Goal: Register for event/course

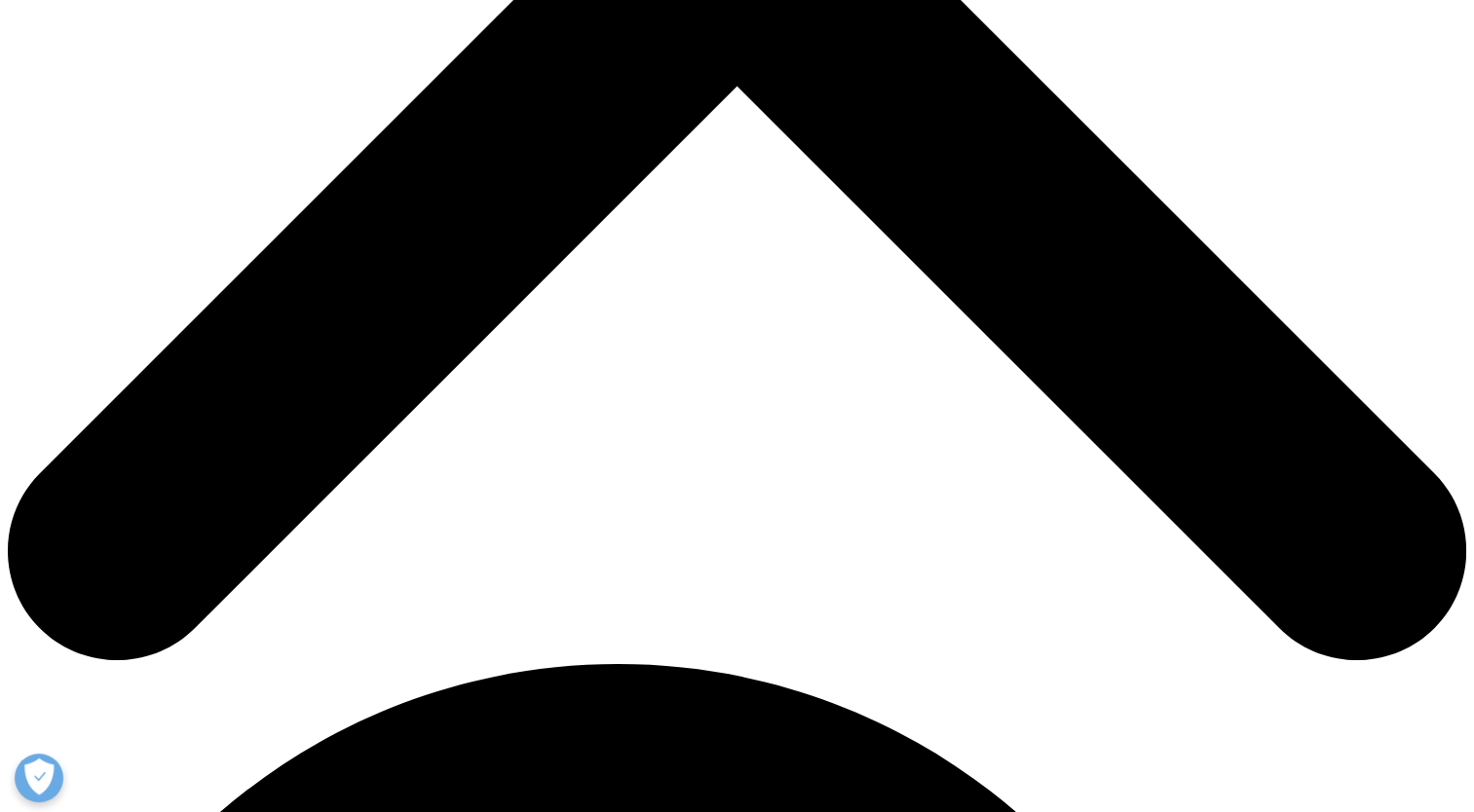
scroll to position [950, 0]
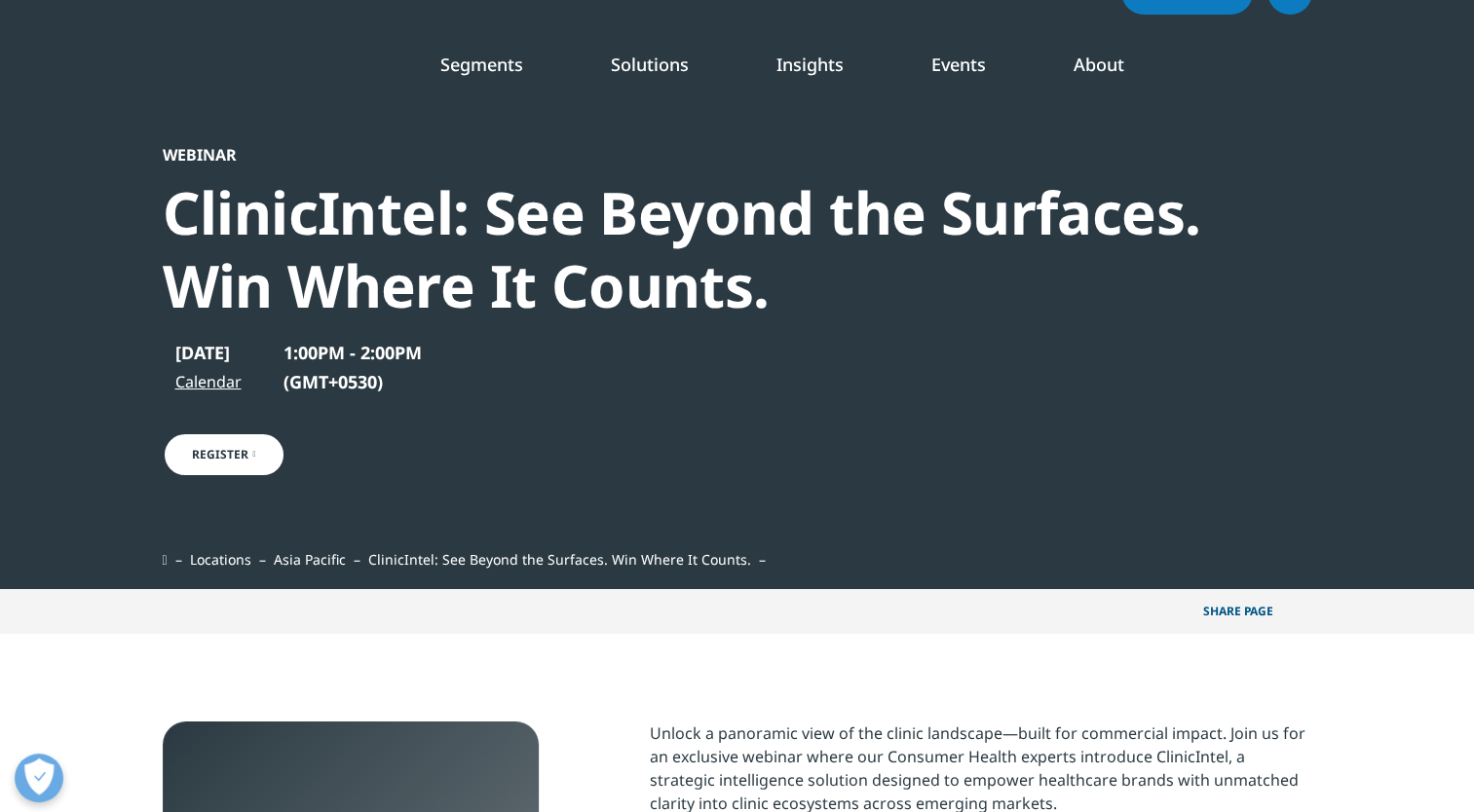
scroll to position [43, 0]
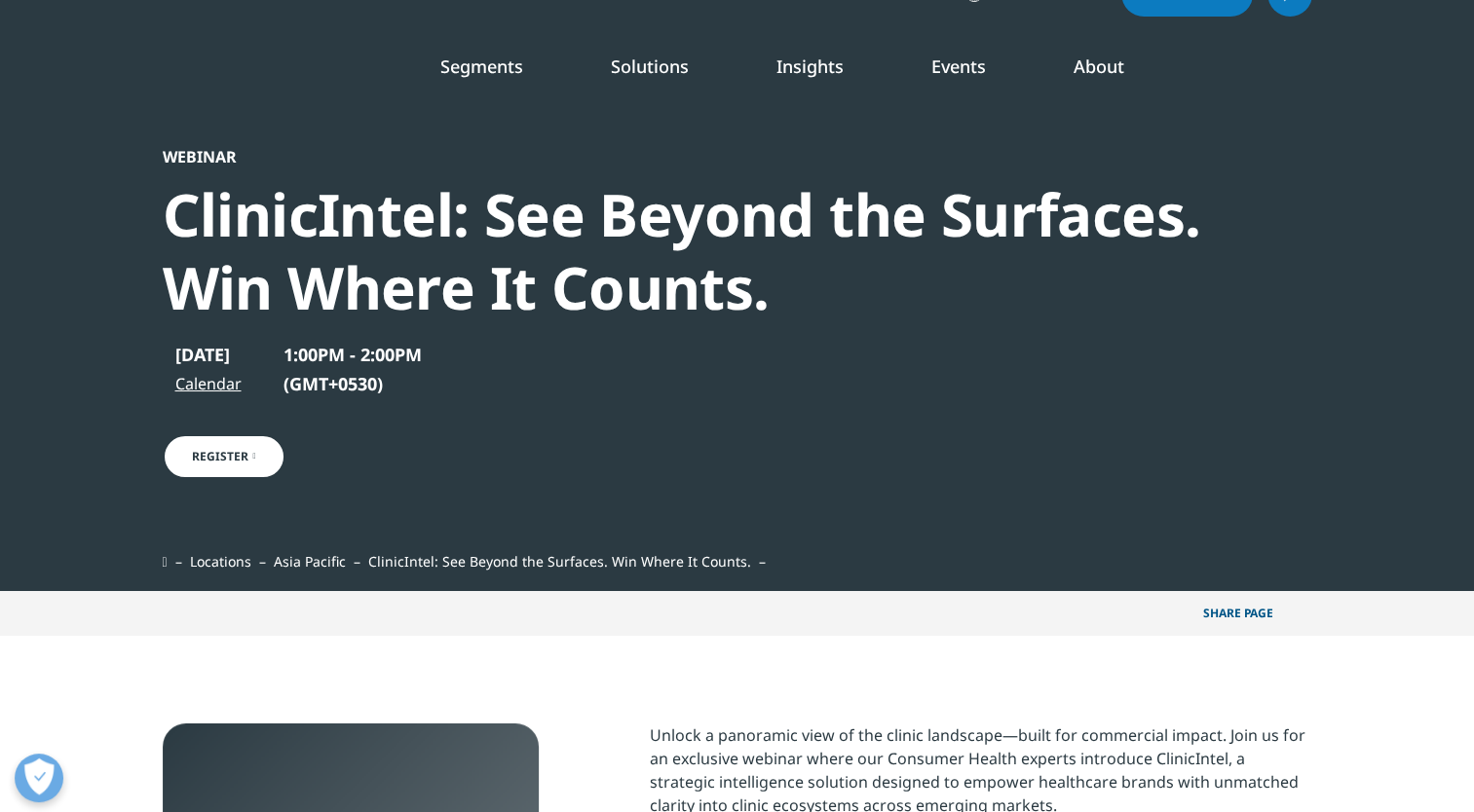
click at [547, 198] on div "ClinicIntel: See Beyond the Surfaces. Win Where It Counts." at bounding box center [685, 251] width 1044 height 146
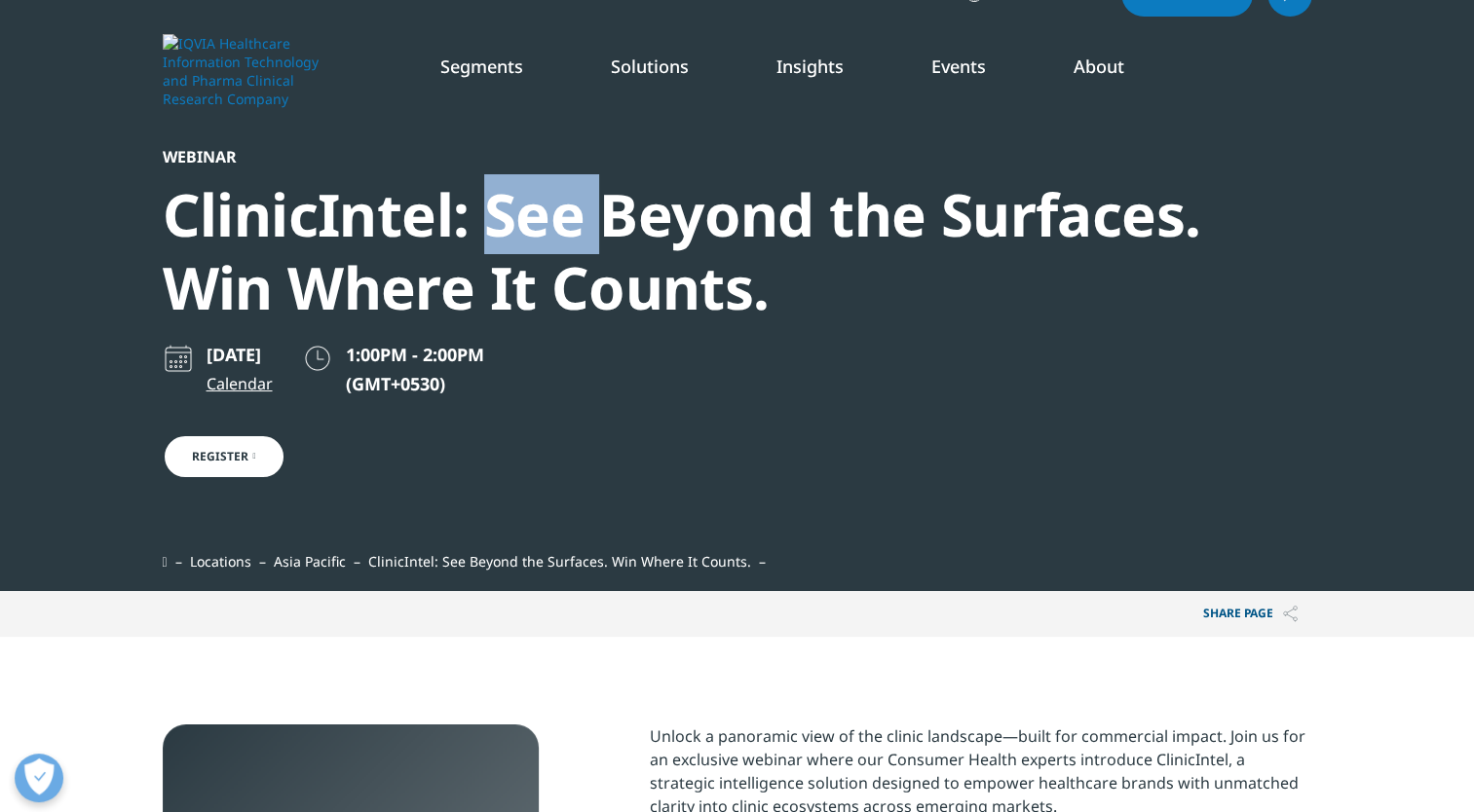
click at [547, 198] on div "ClinicIntel: See Beyond the Surfaces. Win Where It Counts." at bounding box center [685, 251] width 1044 height 146
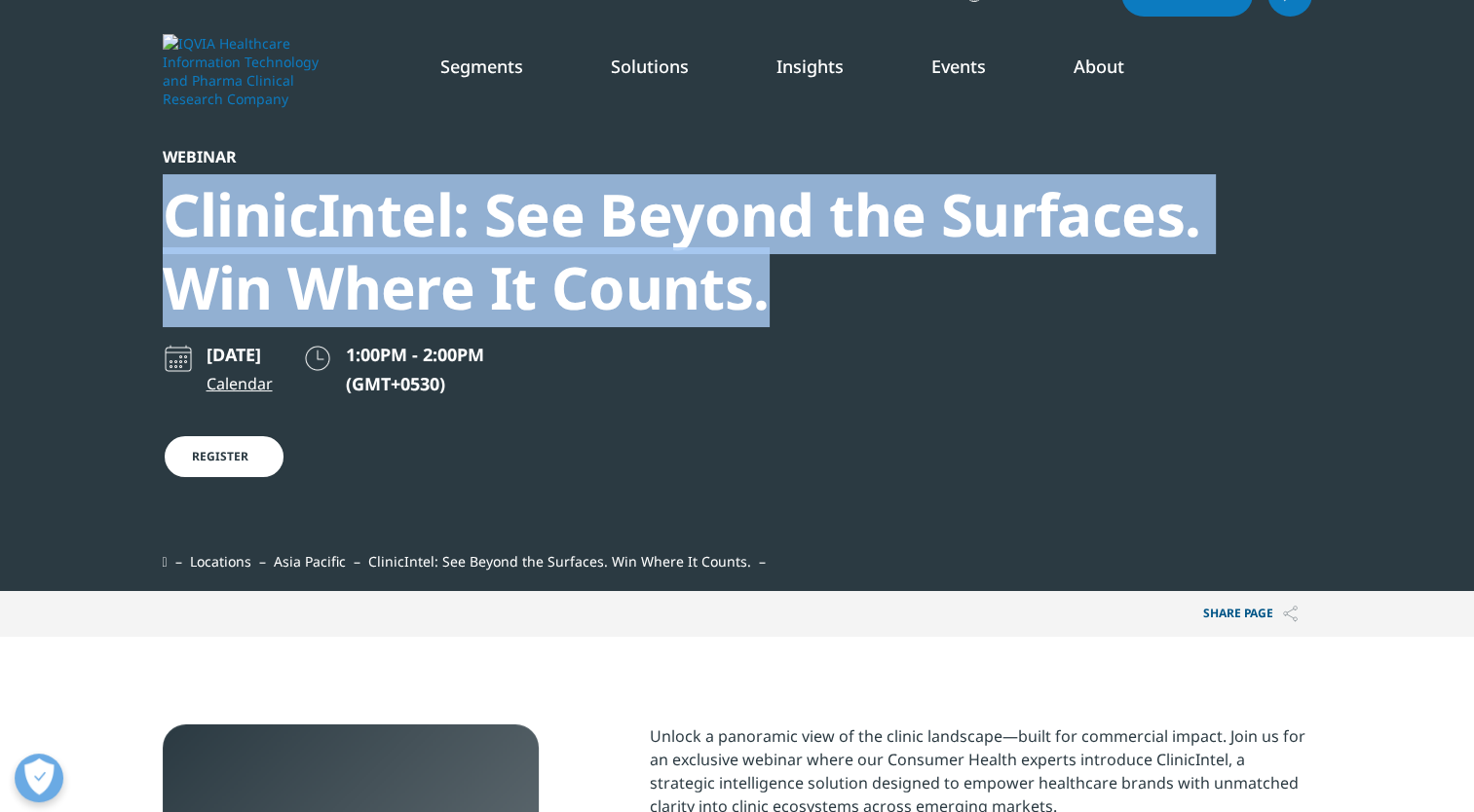
click at [547, 198] on div "ClinicIntel: See Beyond the Surfaces. Win Where It Counts." at bounding box center [685, 251] width 1044 height 146
copy div "ClinicIntel: See Beyond the Surfaces. Win Where It Counts."
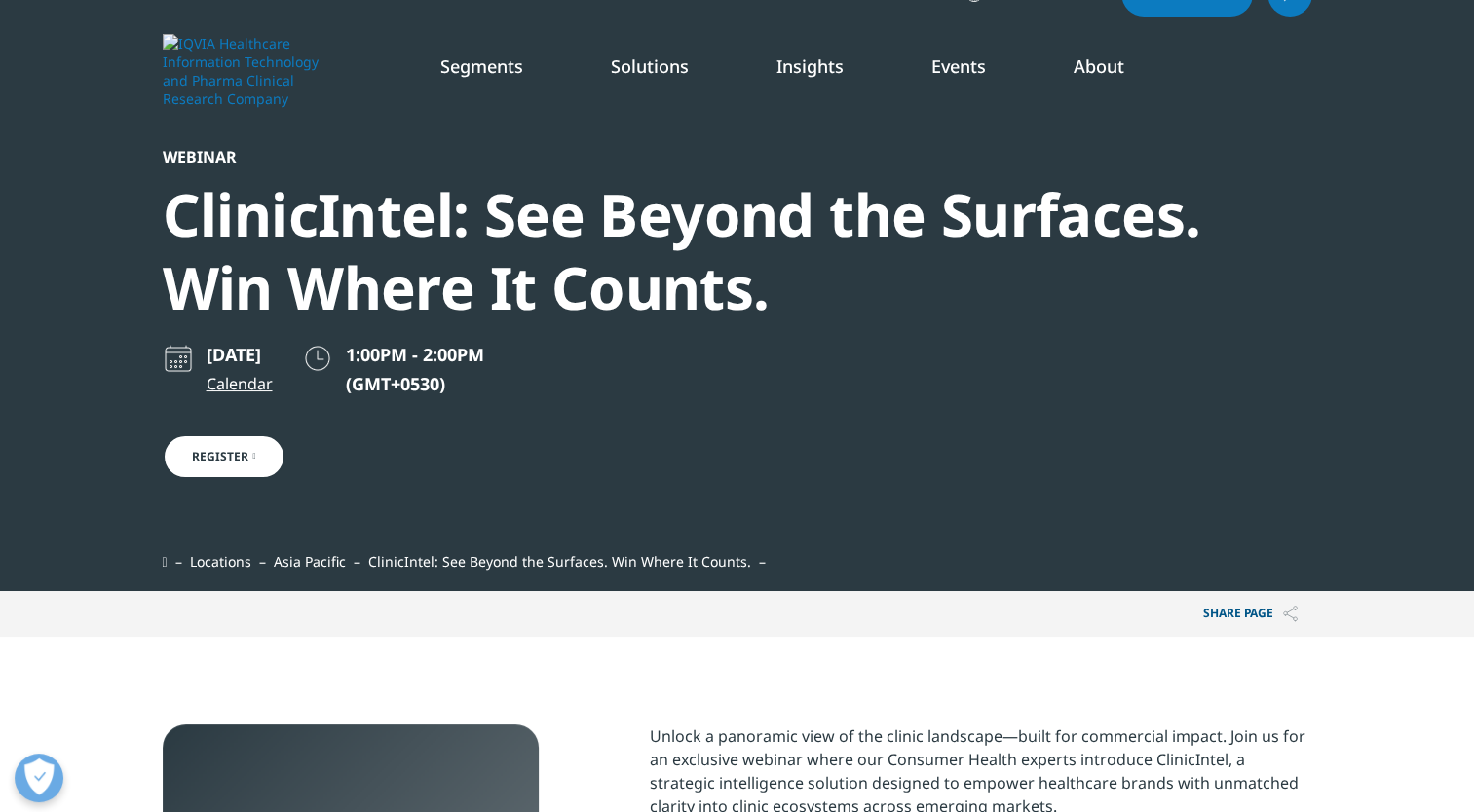
click at [256, 429] on div "September 2, 2025 Calendar 1:00PM - 2:00PM (GMT+0530)" at bounding box center [338, 389] width 351 height 92
click at [238, 461] on link "Register" at bounding box center [223, 456] width 123 height 45
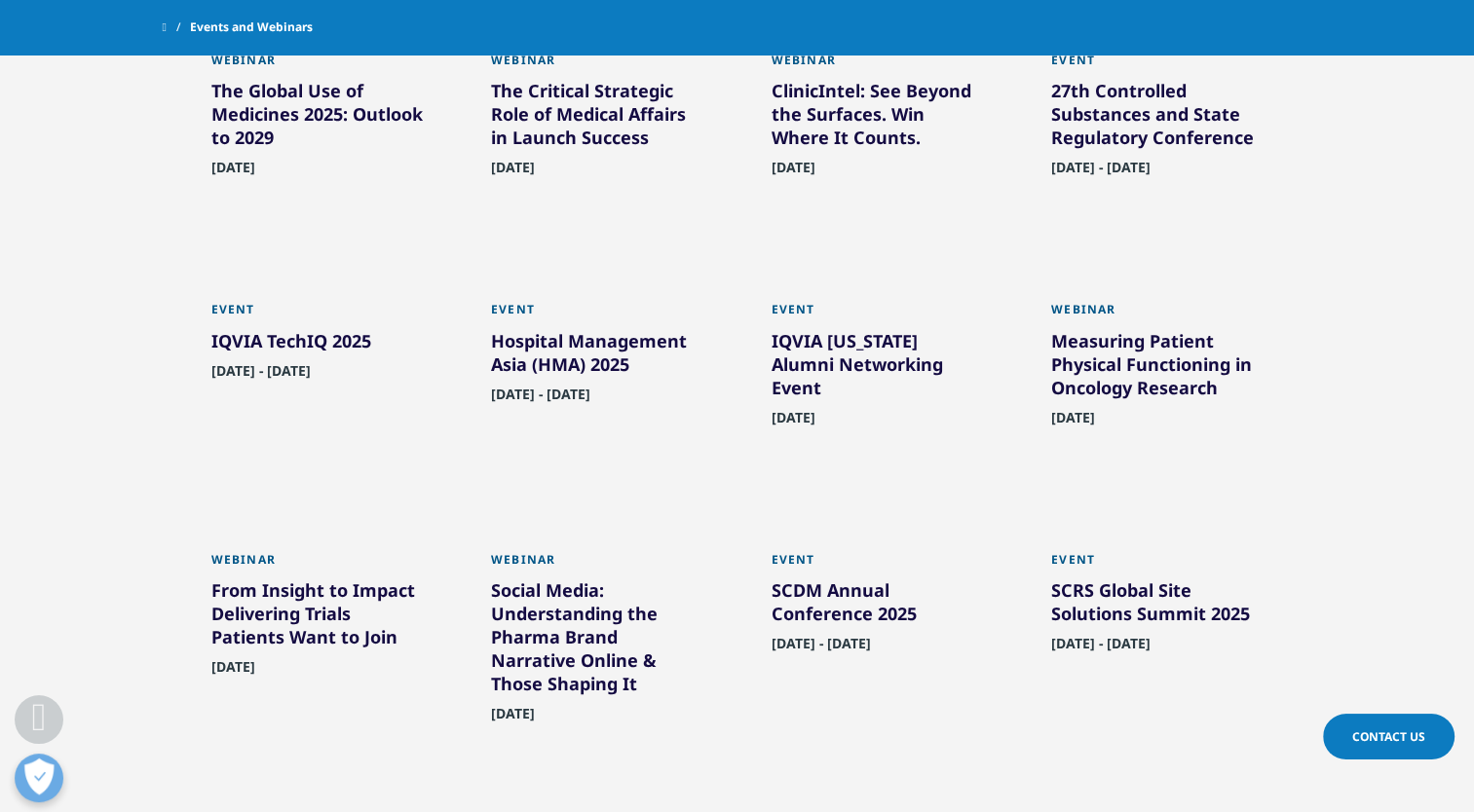
scroll to position [1204, 0]
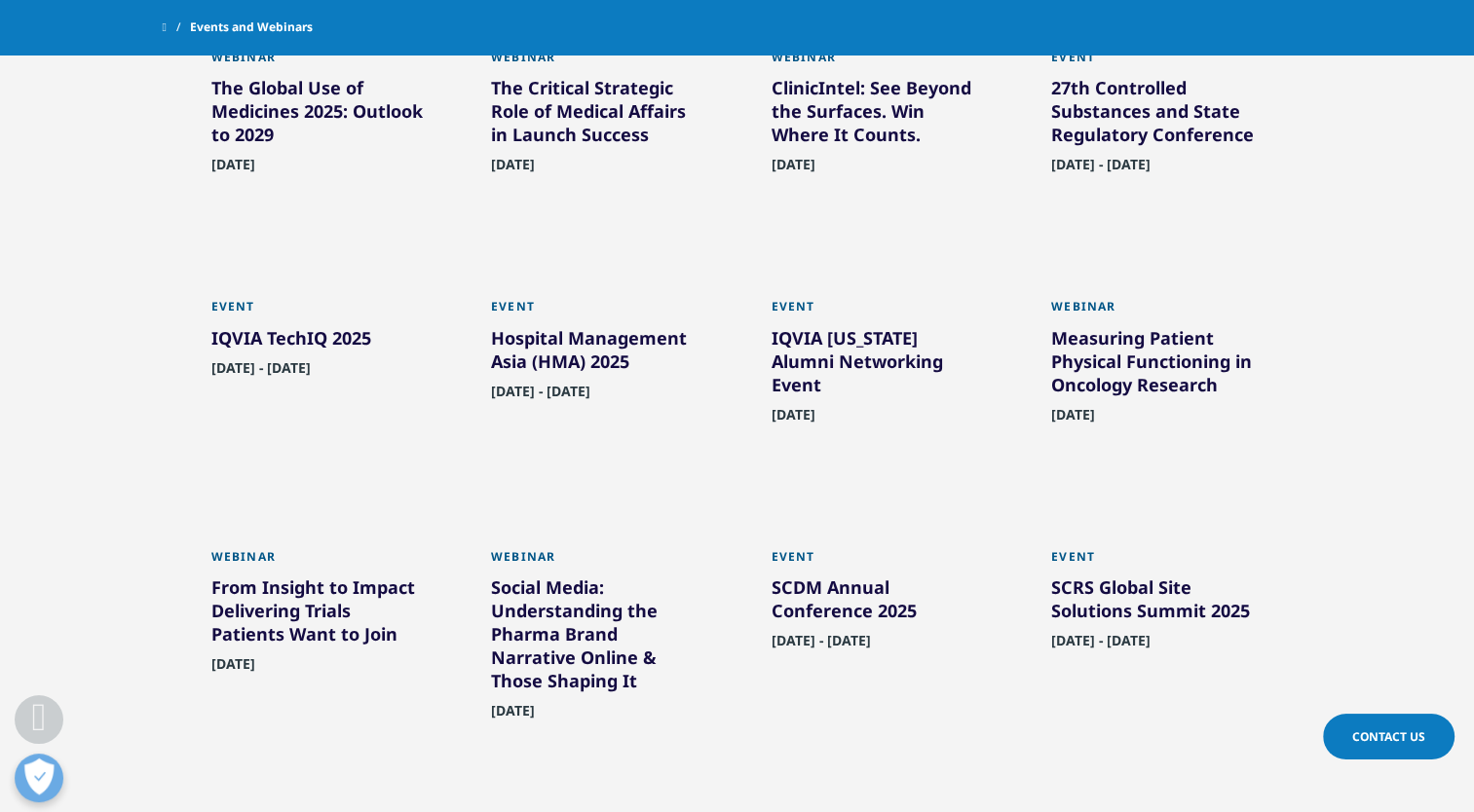
click at [1148, 396] on div "Measuring Patient Physical Functioning in Oncology Research" at bounding box center [1157, 366] width 212 height 78
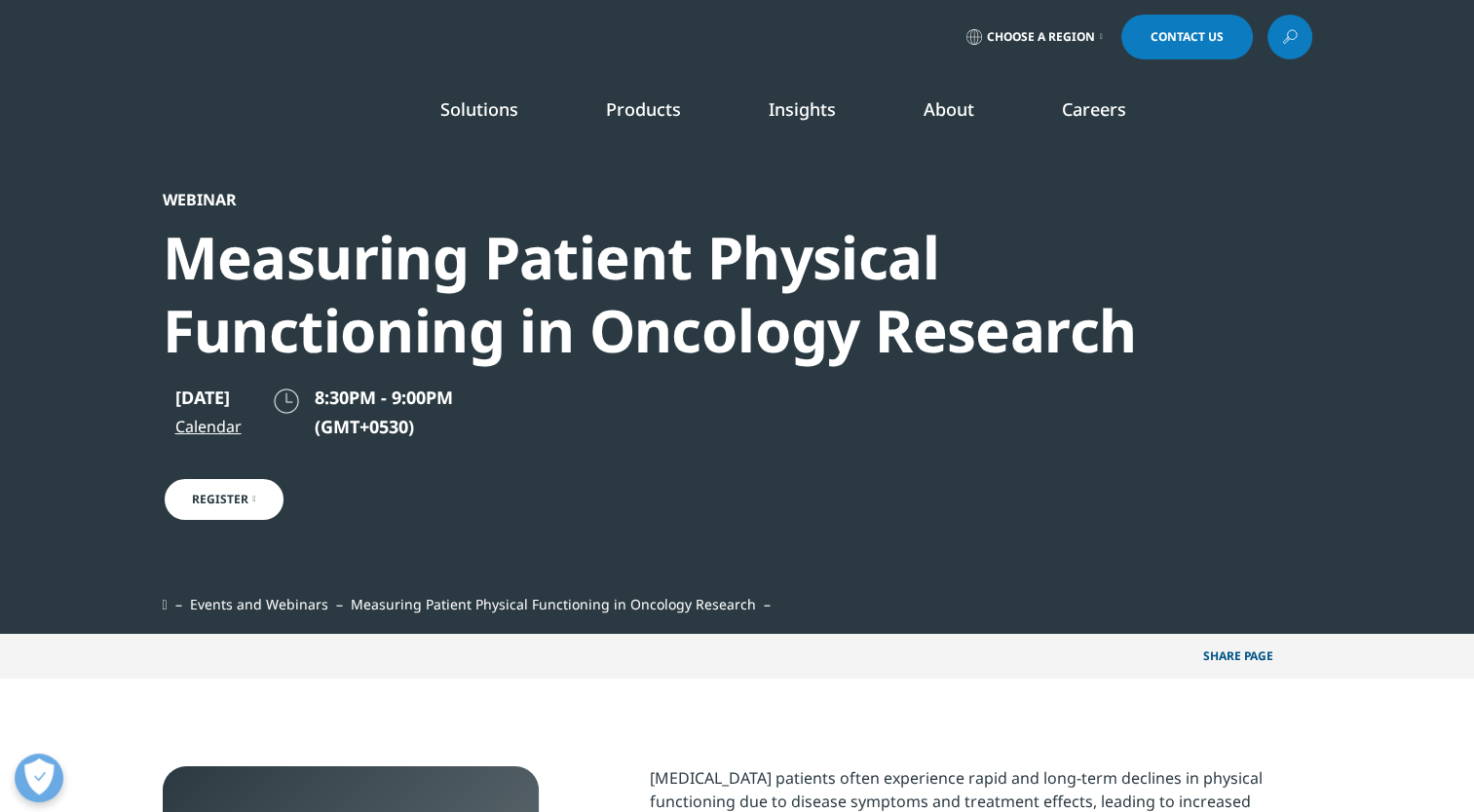
scroll to position [1881, 1150]
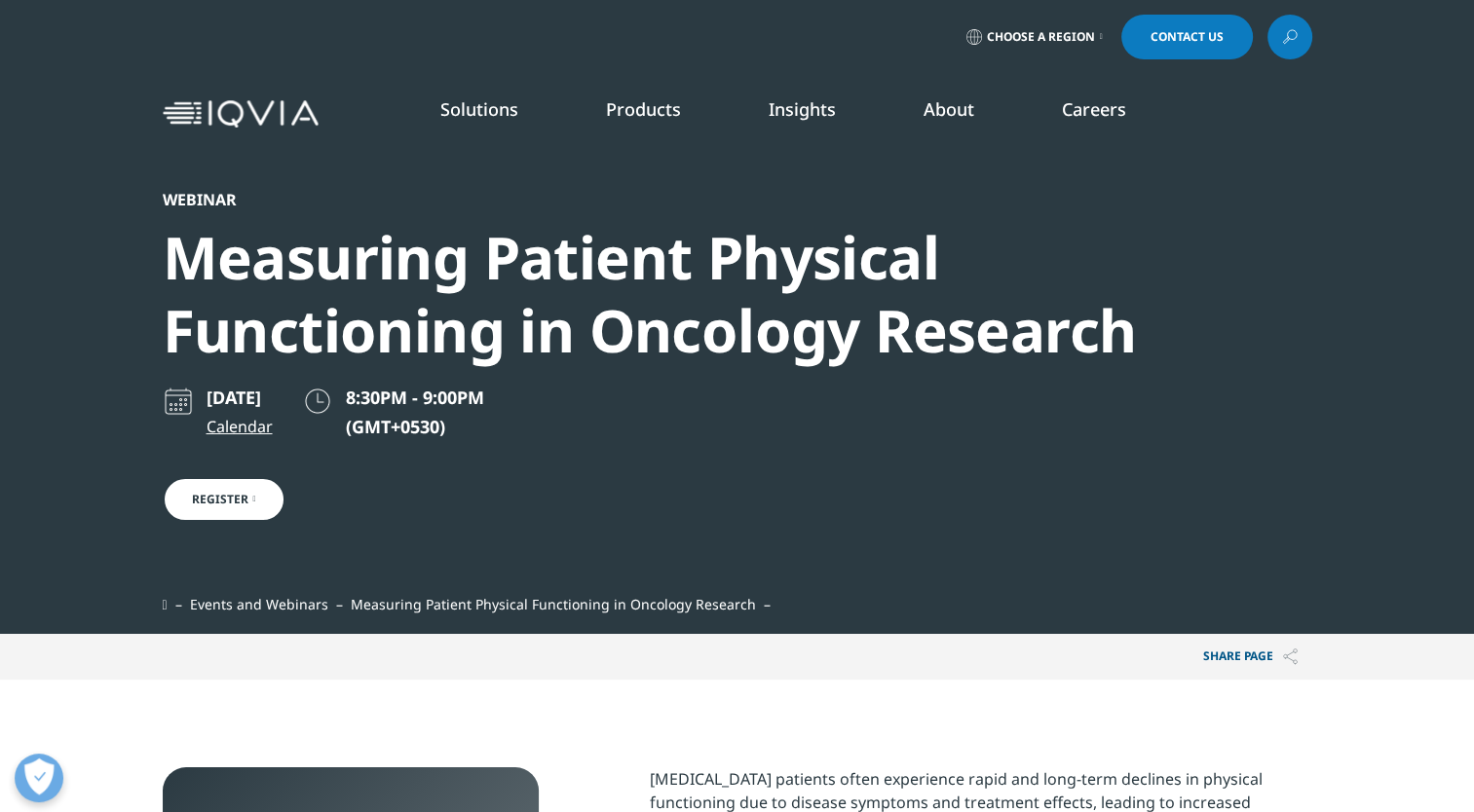
click at [610, 324] on div "Measuring Patient Physical Functioning in Oncology Research" at bounding box center [685, 294] width 1044 height 146
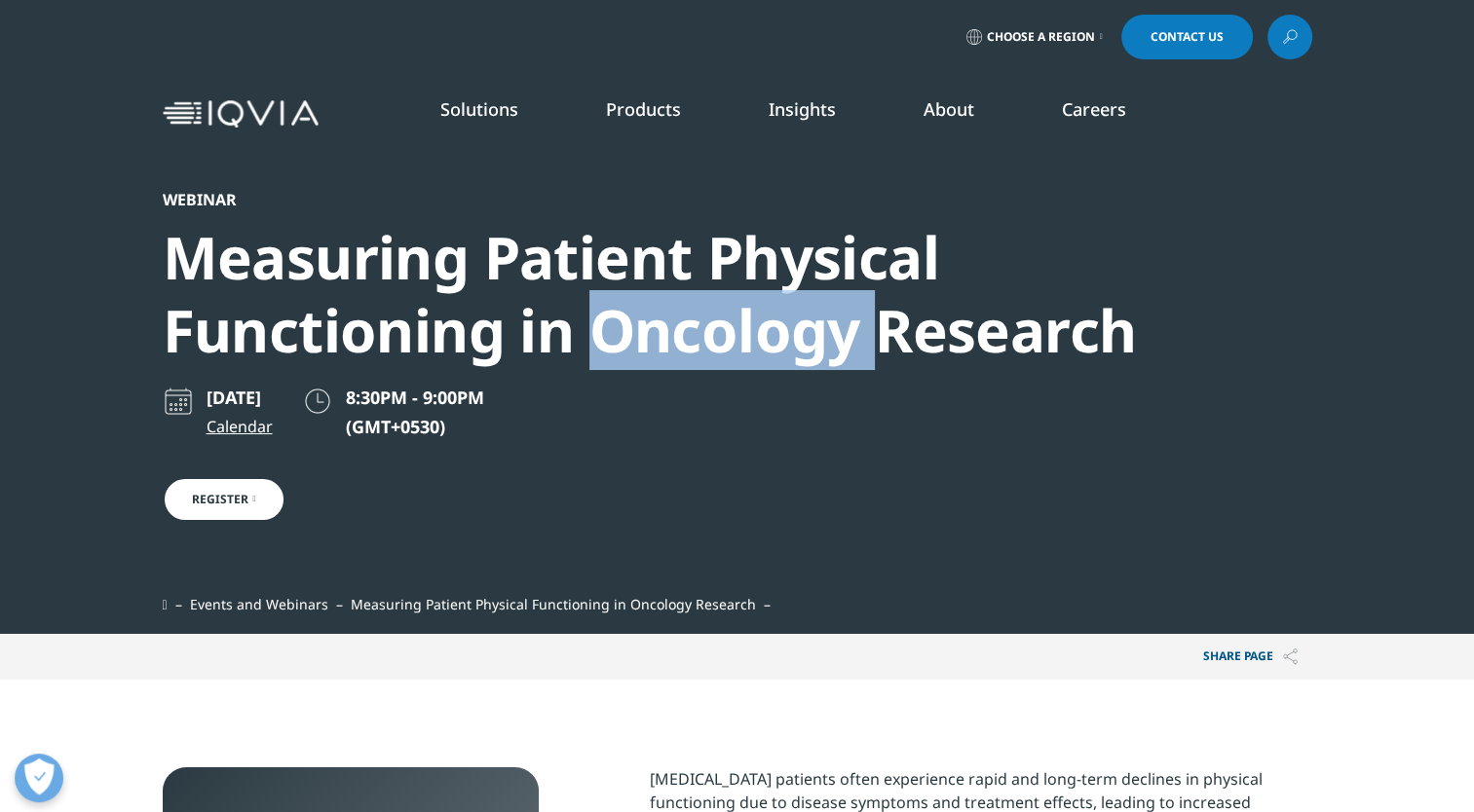
click at [610, 324] on div "Measuring Patient Physical Functioning in Oncology Research" at bounding box center [685, 294] width 1044 height 146
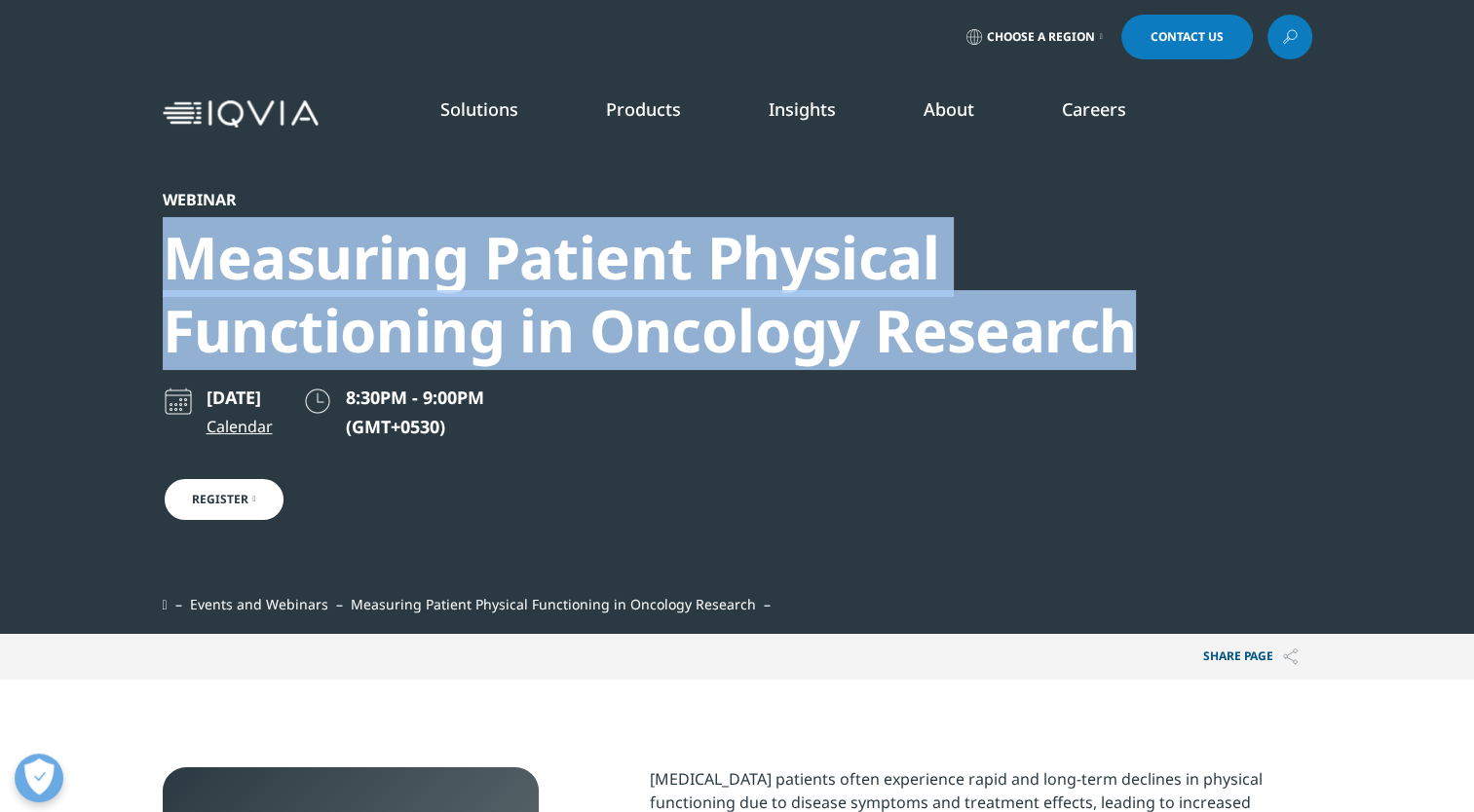
click at [610, 324] on div "Measuring Patient Physical Functioning in Oncology Research" at bounding box center [685, 294] width 1044 height 146
copy div "Measuring Patient Physical Functioning in Oncology Research"
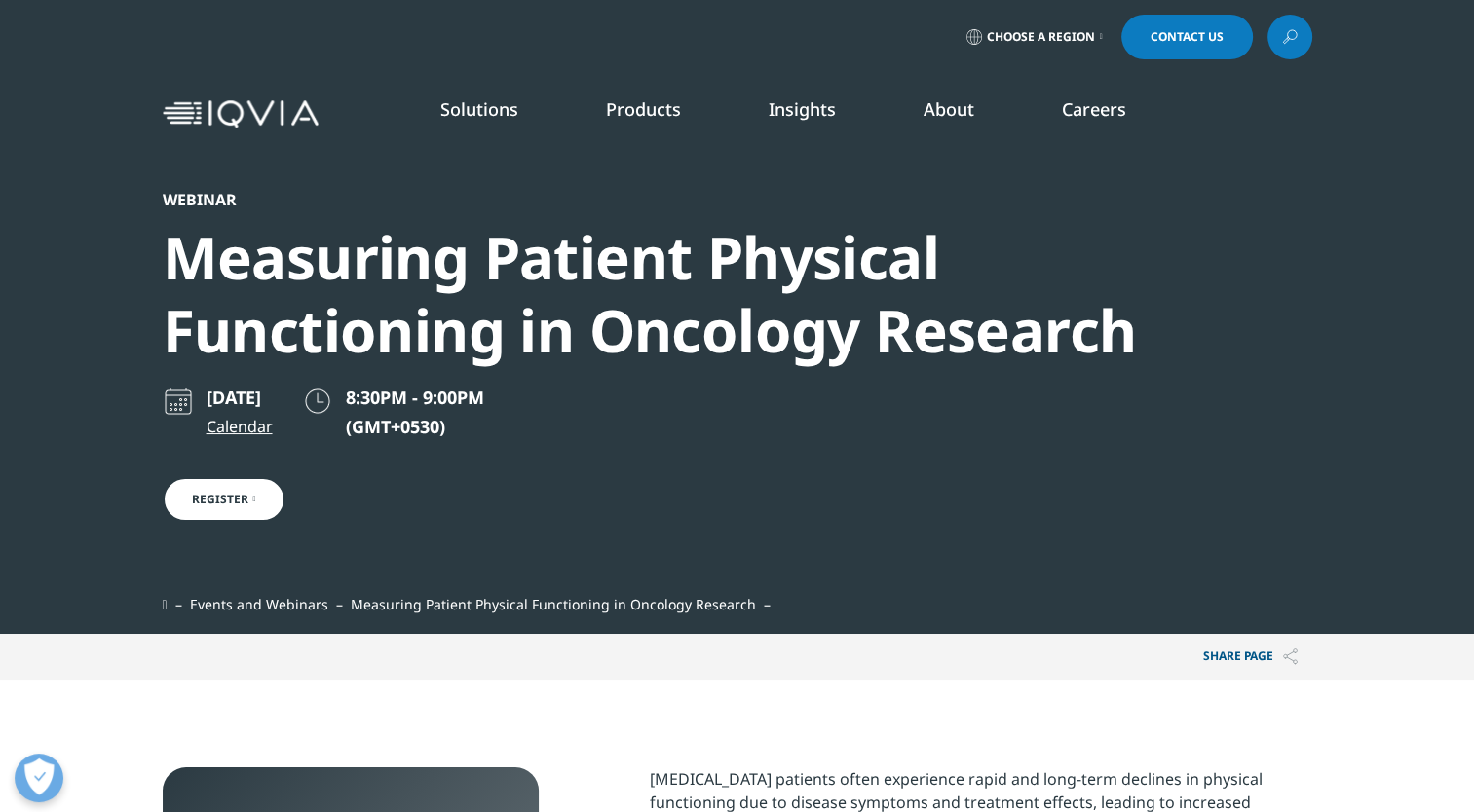
click at [218, 522] on div "September 16, 2025 Calendar 8:30PM - 9:00PM (GMT+0530) Register" at bounding box center [338, 490] width 351 height 209
click at [226, 504] on link "Register" at bounding box center [223, 499] width 123 height 45
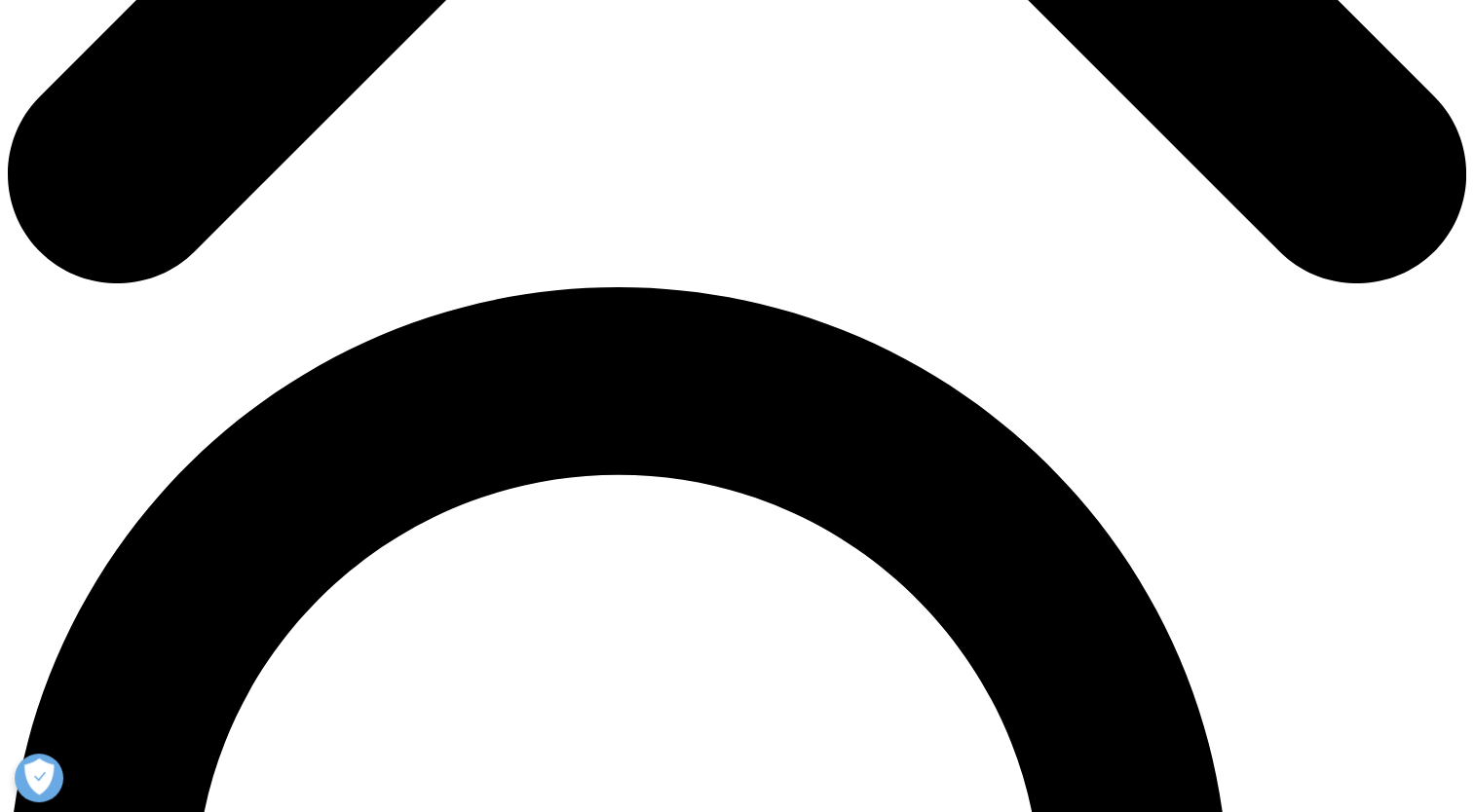
scroll to position [1390, 0]
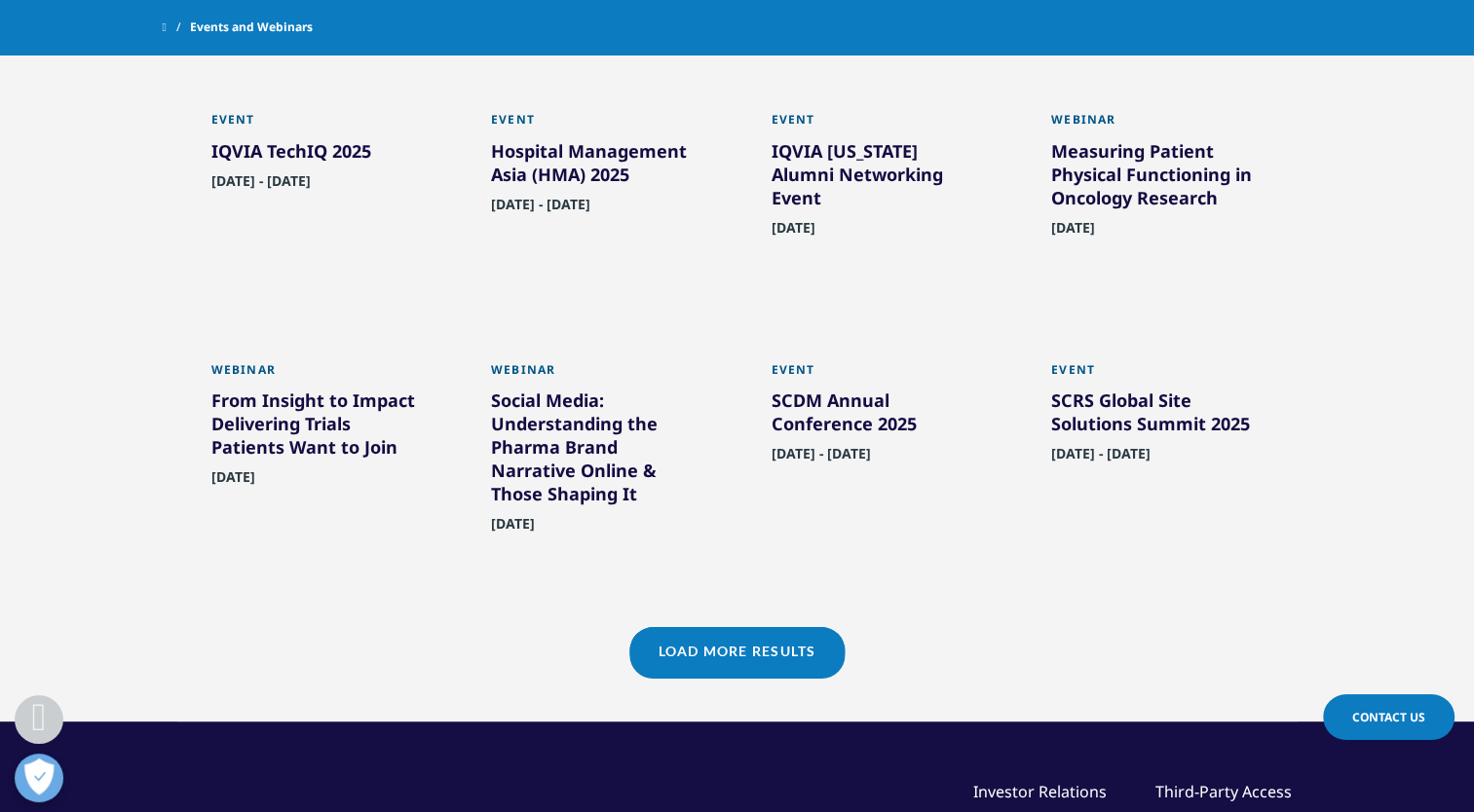
click at [336, 464] on div "From Insight to Impact Delivering Trials Patients Want to Join" at bounding box center [317, 427] width 212 height 78
click at [257, 446] on div "From Insight to Impact Delivering Trials Patients Want to Join" at bounding box center [317, 427] width 212 height 78
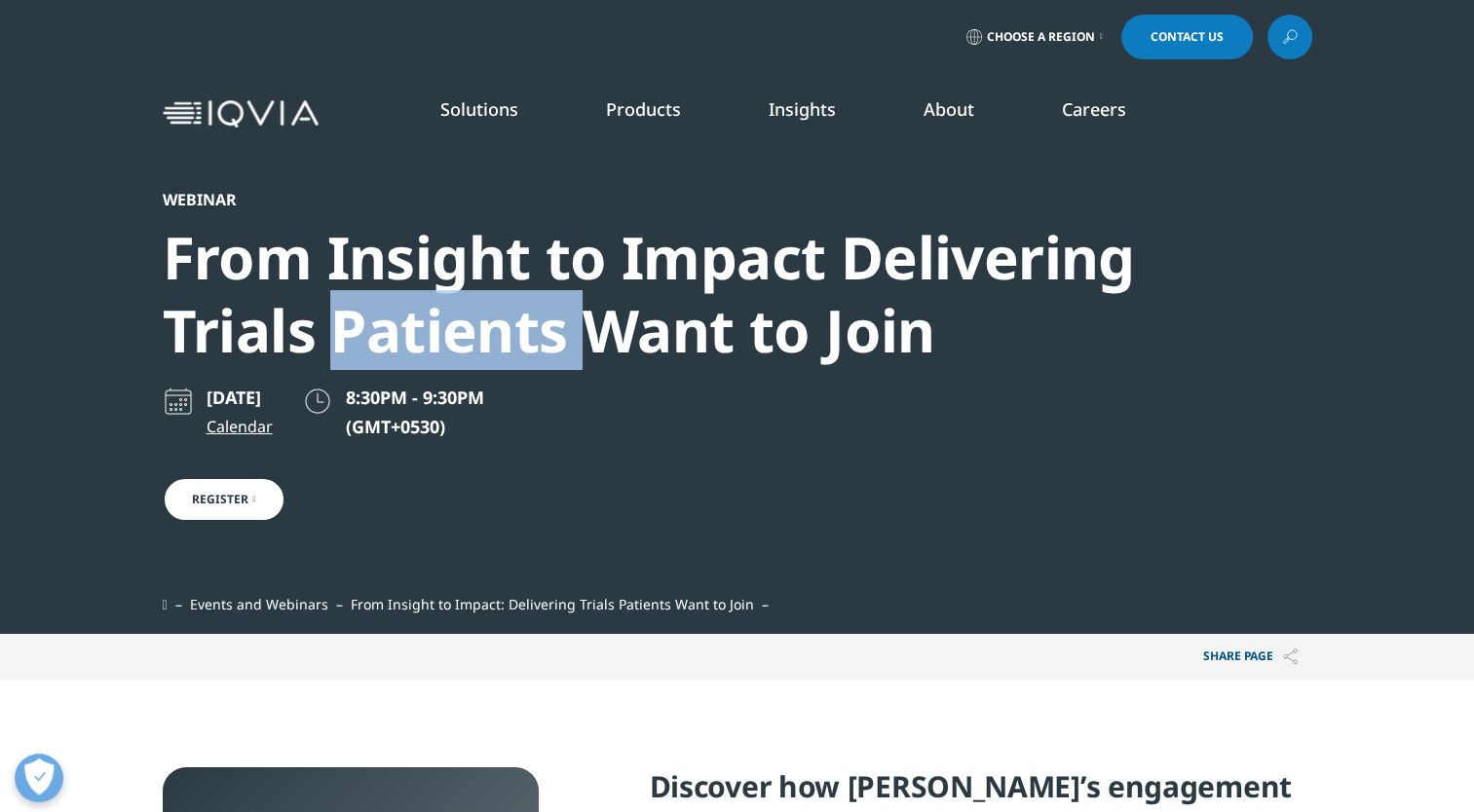
click at [414, 301] on div "From Insight to Impact Delivering Trials Patients Want to Join" at bounding box center [685, 294] width 1044 height 146
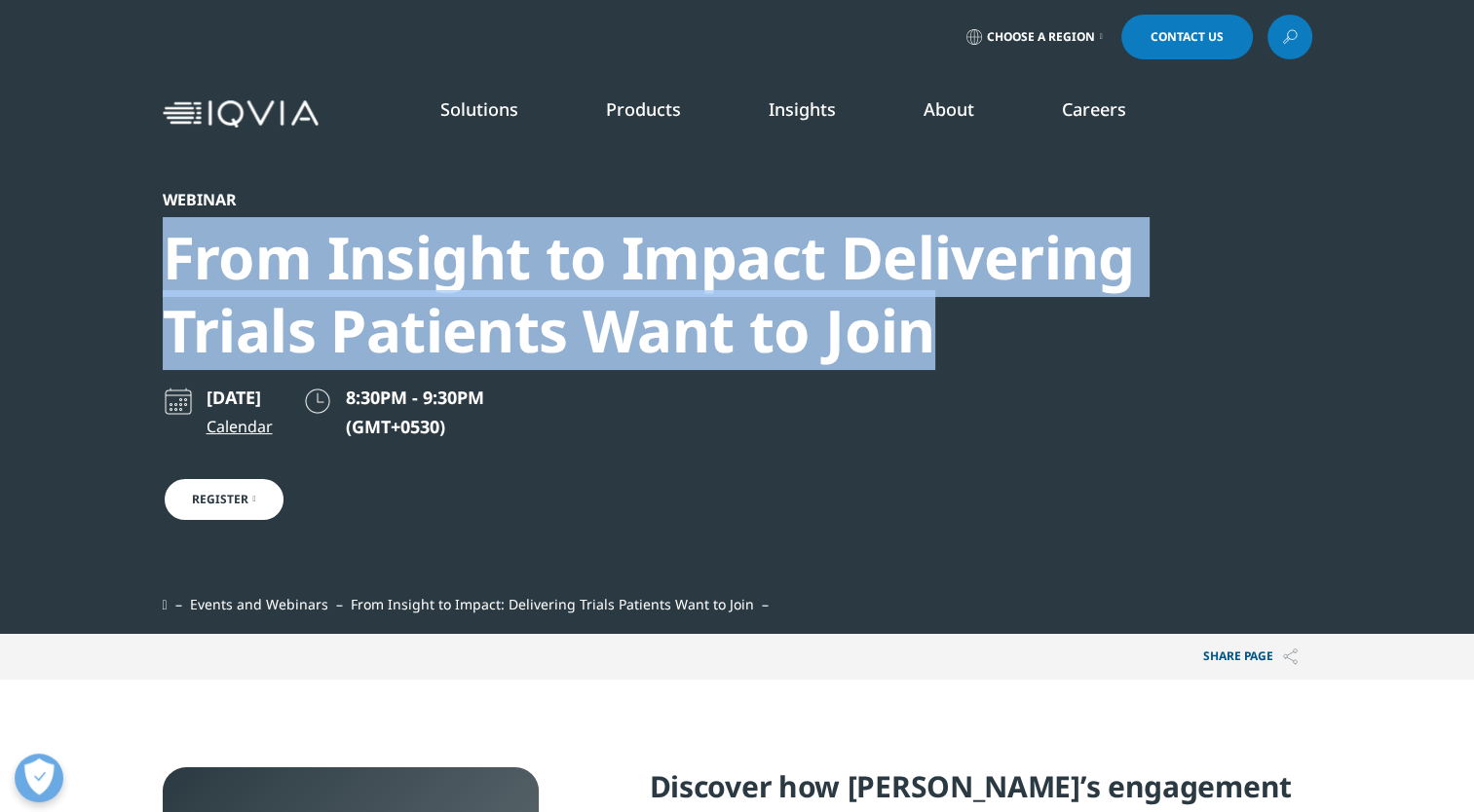
drag, startPoint x: 0, startPoint y: 0, endPoint x: 414, endPoint y: 301, distance: 511.9
click at [414, 301] on div "From Insight to Impact Delivering Trials Patients Want to Join" at bounding box center [685, 294] width 1044 height 146
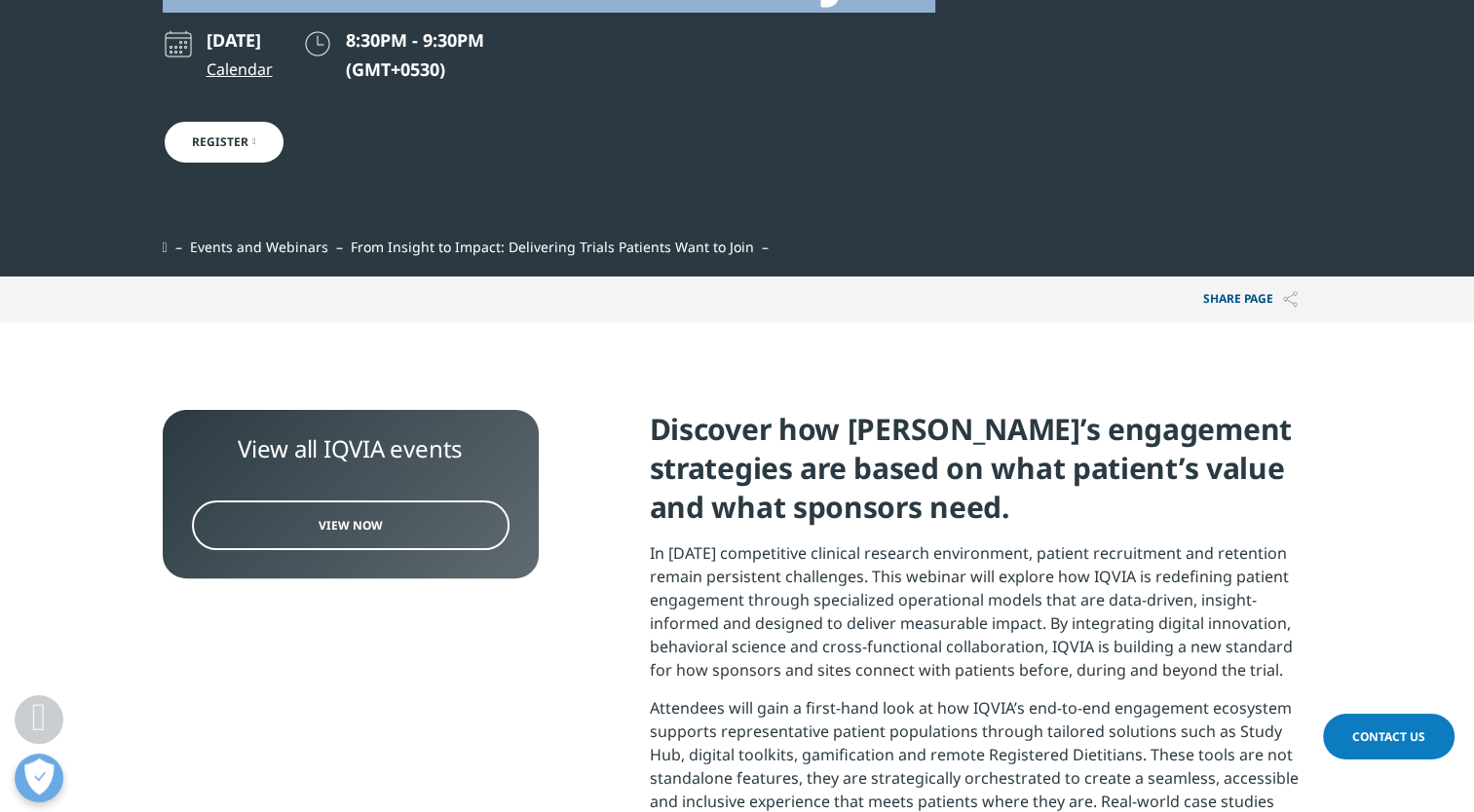
scroll to position [498, 0]
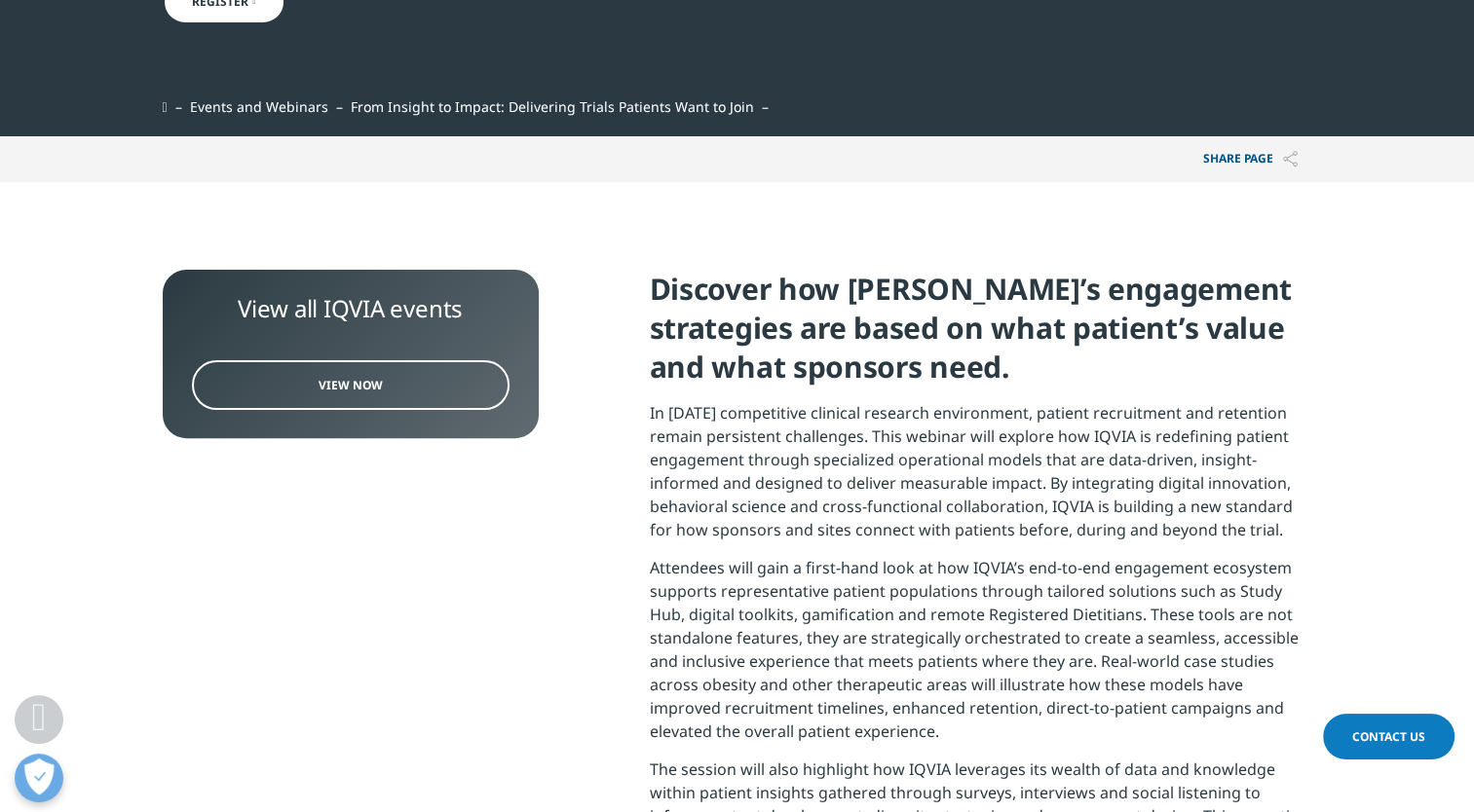
click at [807, 492] on p "In today’s competitive clinical research environment, patient recruitment and r…" at bounding box center [981, 478] width 663 height 154
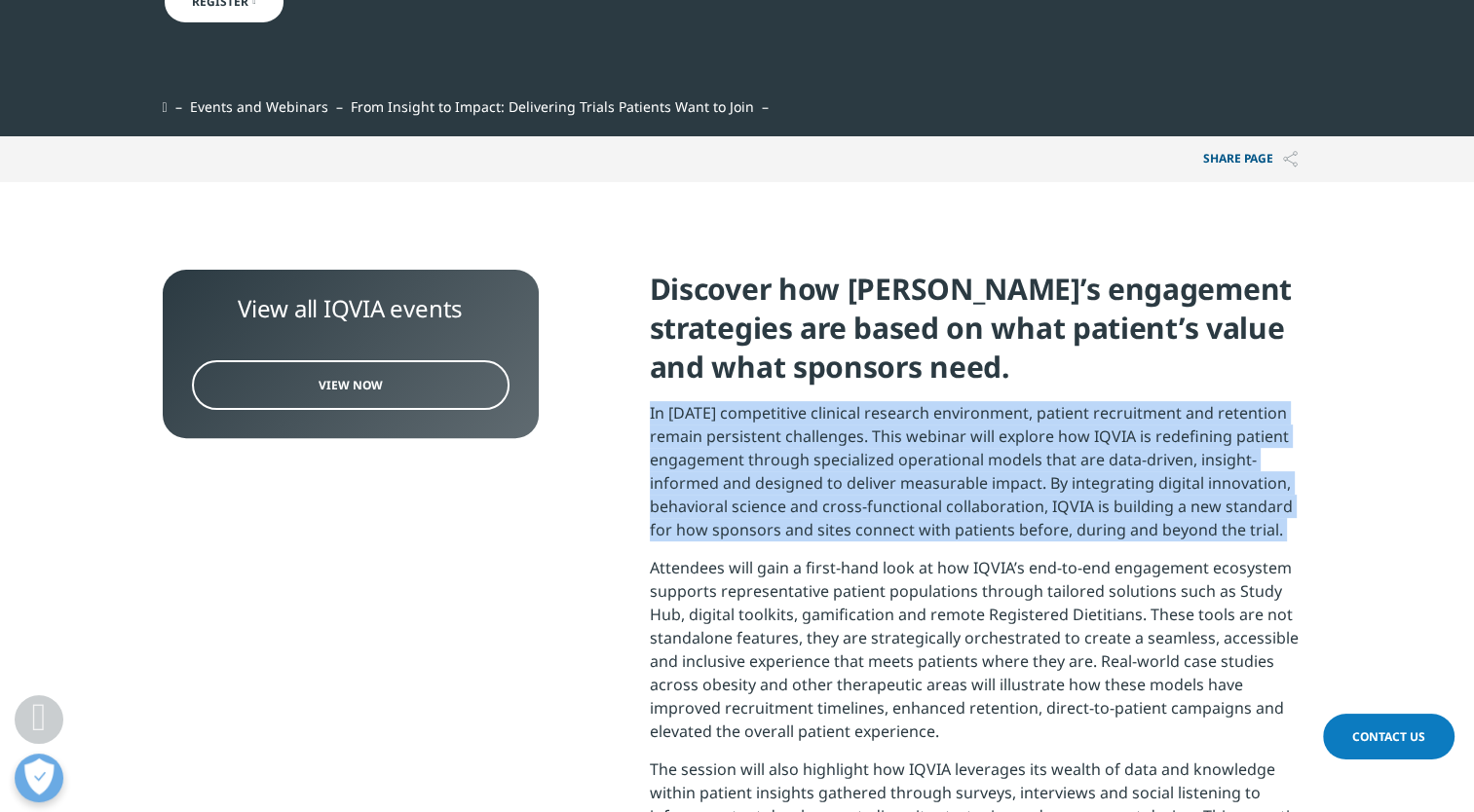
click at [807, 492] on p "In today’s competitive clinical research environment, patient recruitment and r…" at bounding box center [981, 478] width 663 height 154
copy div "In today’s competitive clinical research environment, patient recruitment and r…"
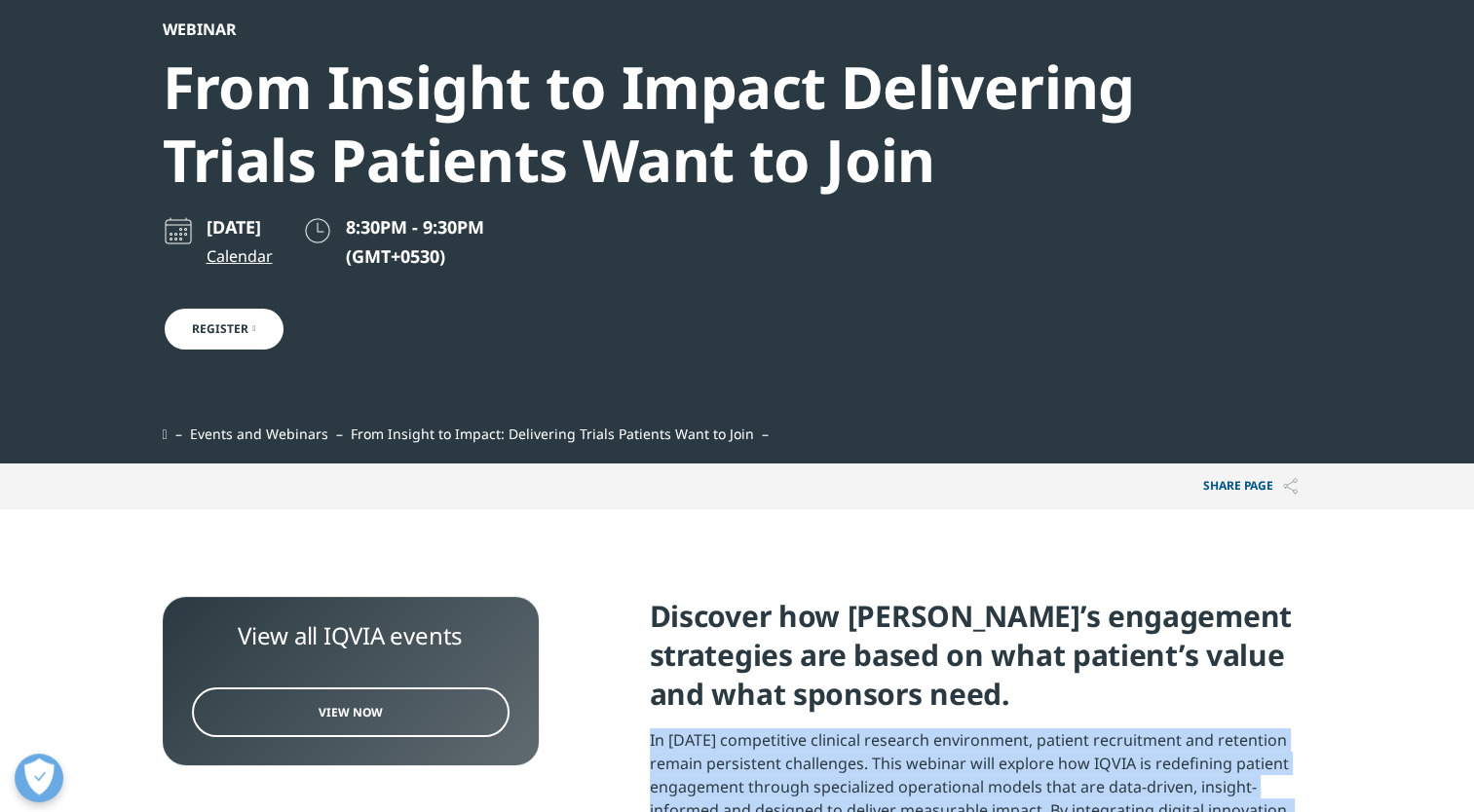
scroll to position [158, 0]
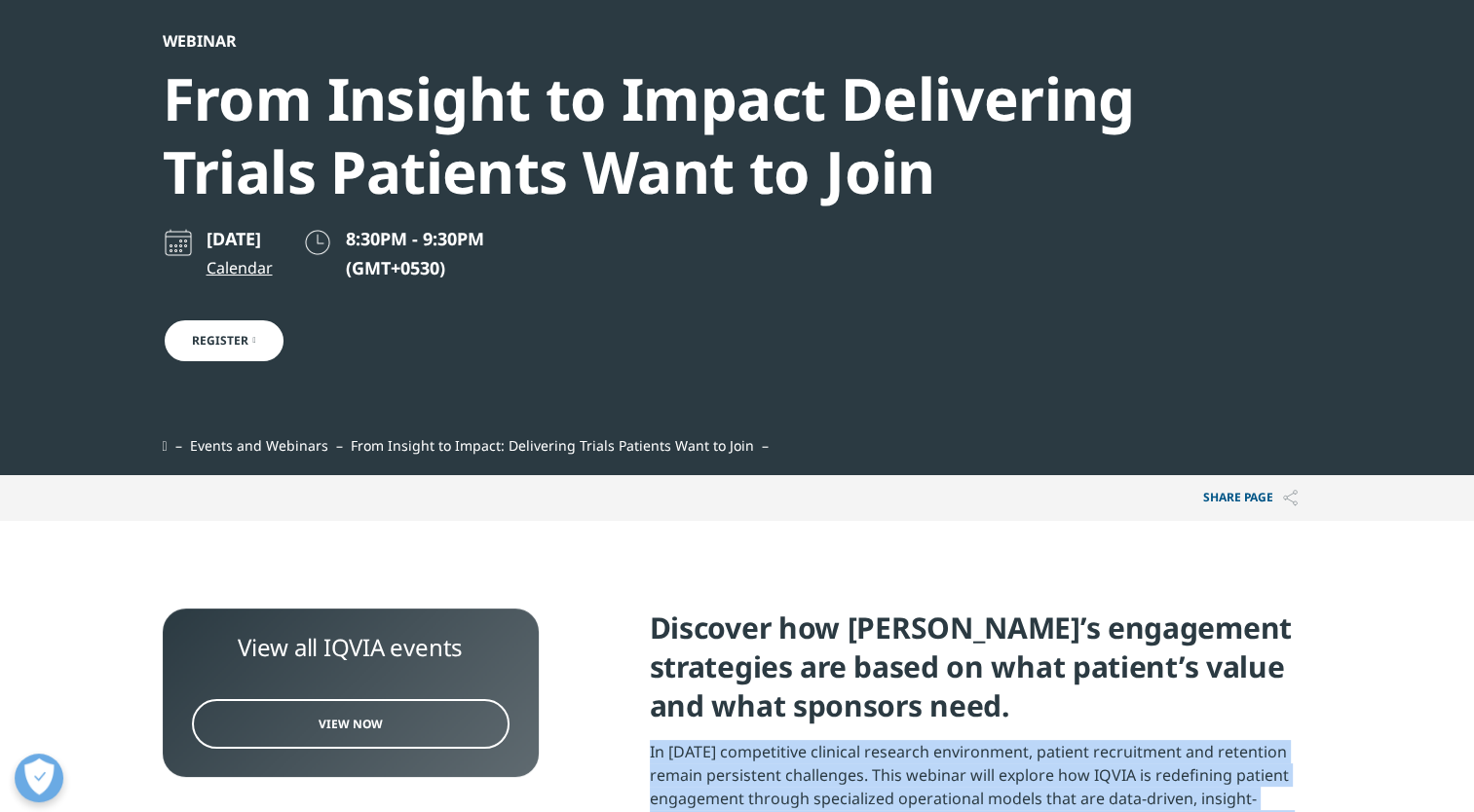
click at [249, 351] on link "Register" at bounding box center [223, 341] width 123 height 45
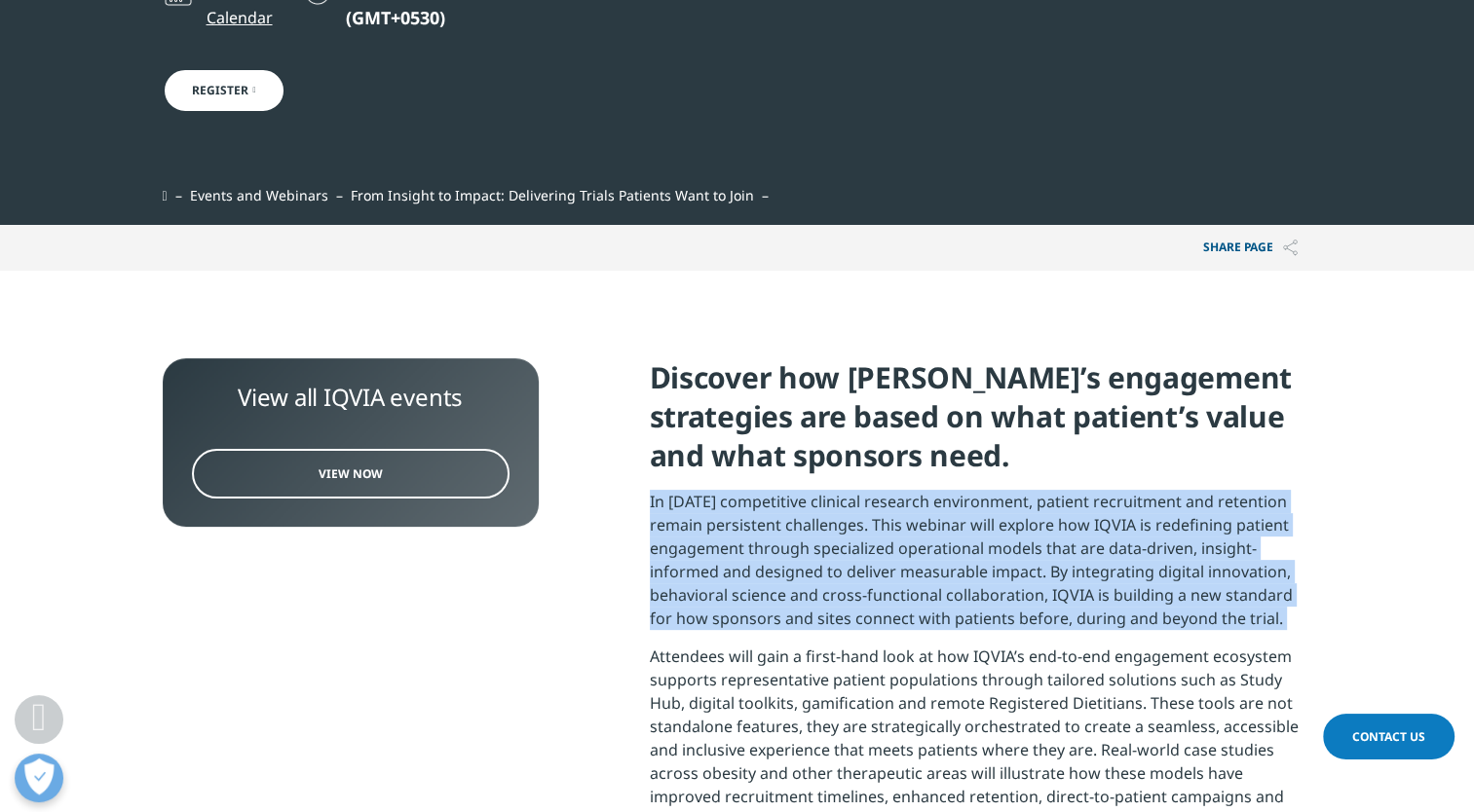
scroll to position [489, 0]
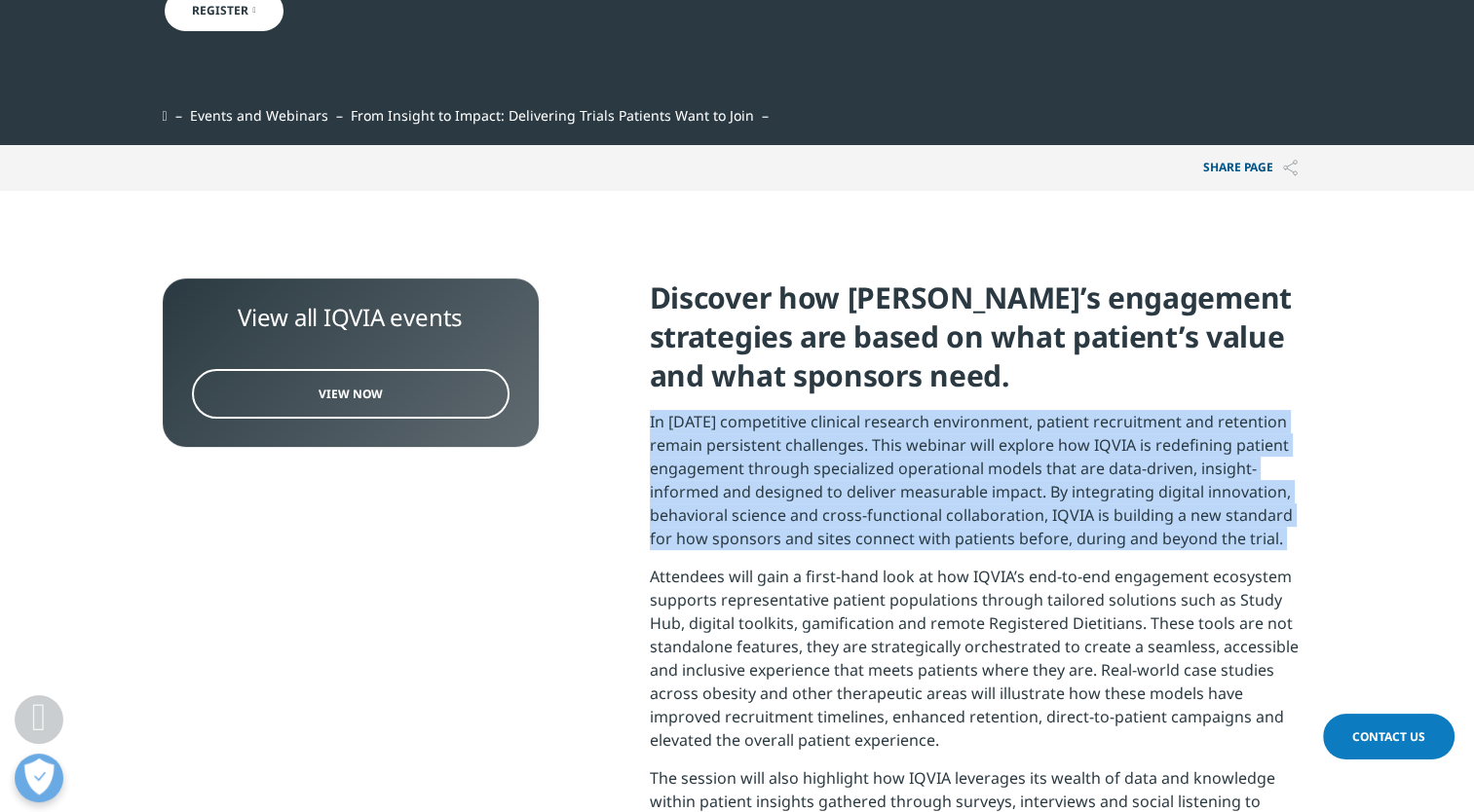
copy div "In [DATE] competitive clinical research environment, patient recruitment and re…"
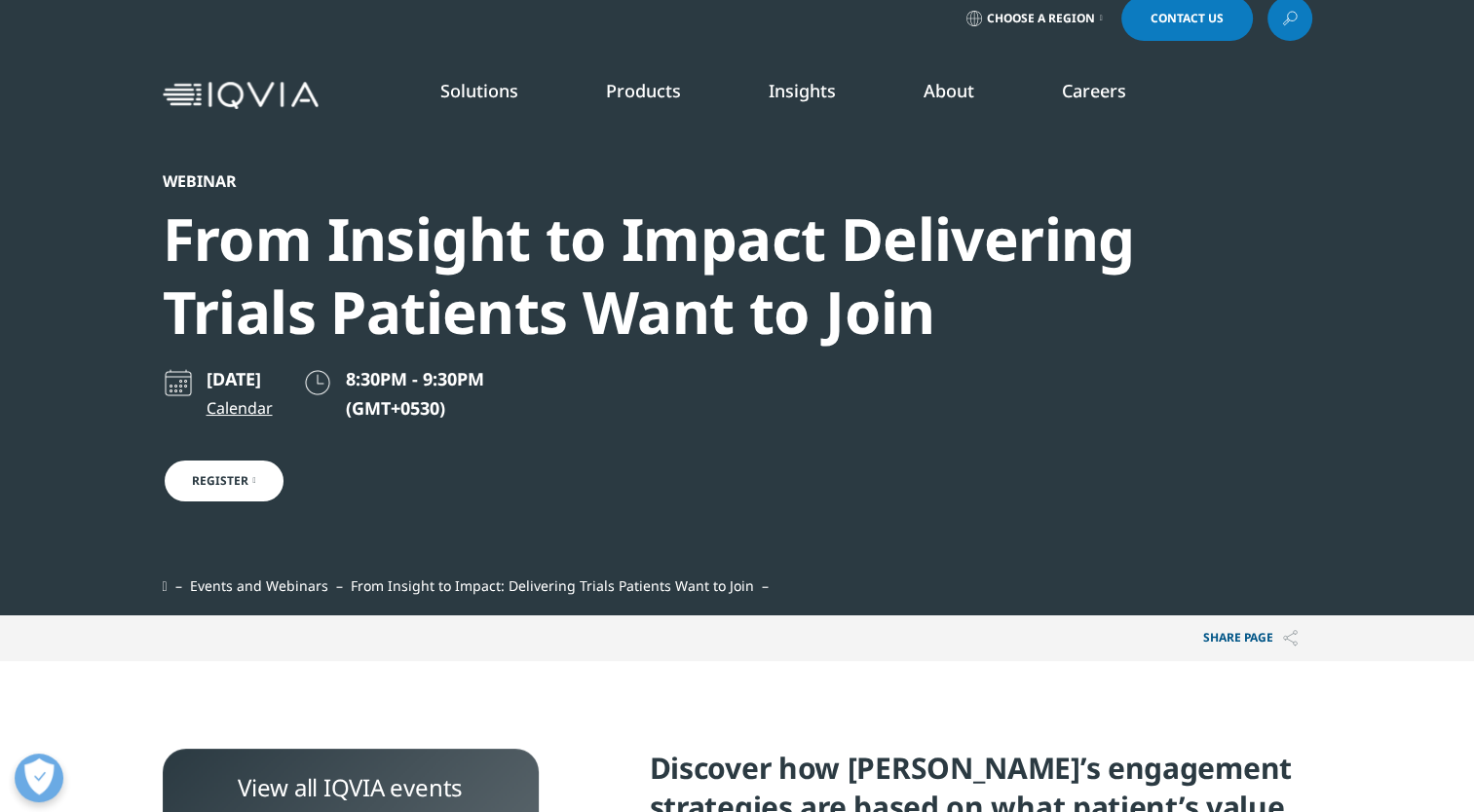
scroll to position [0, 0]
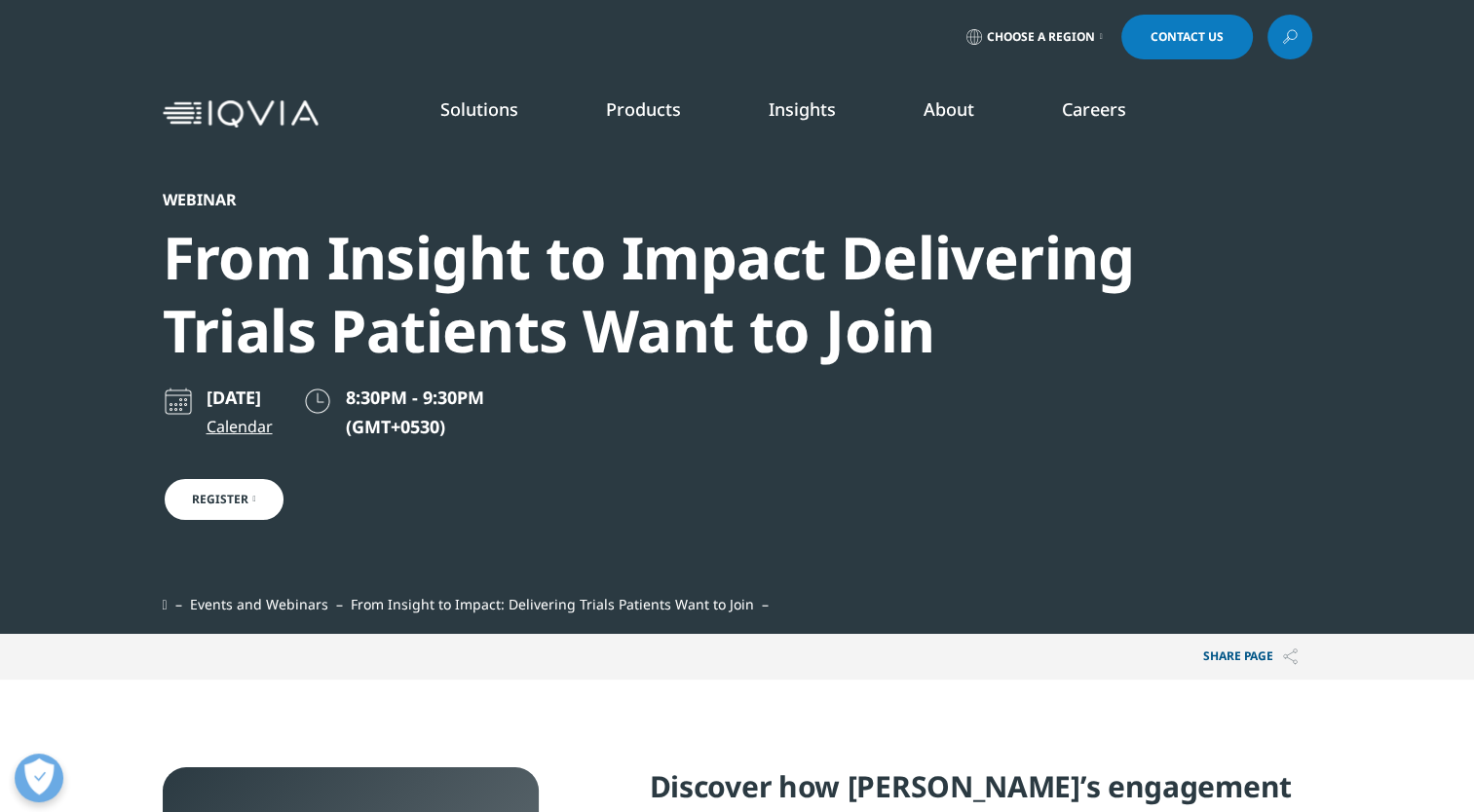
scroll to position [1530, 1150]
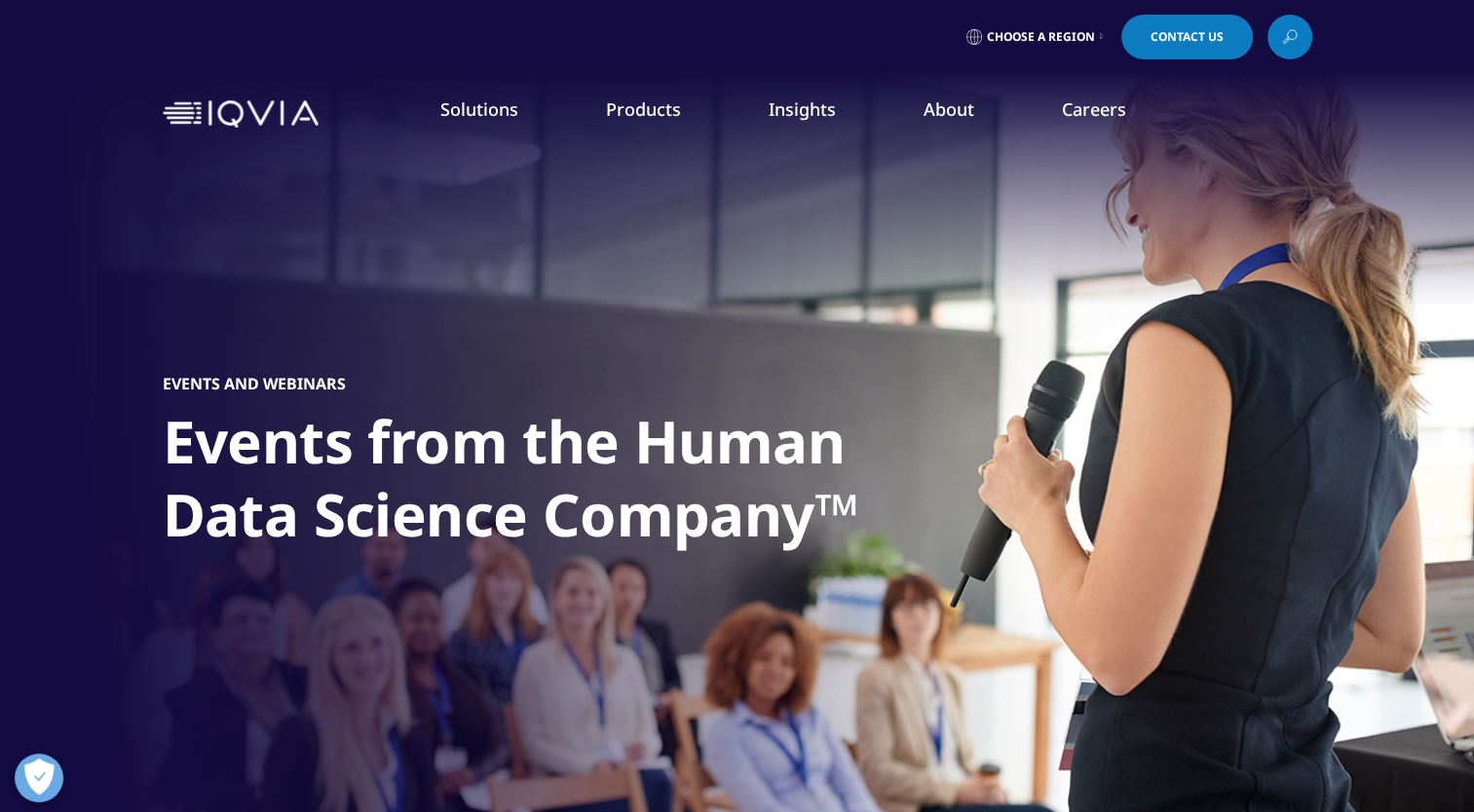
scroll to position [667, 0]
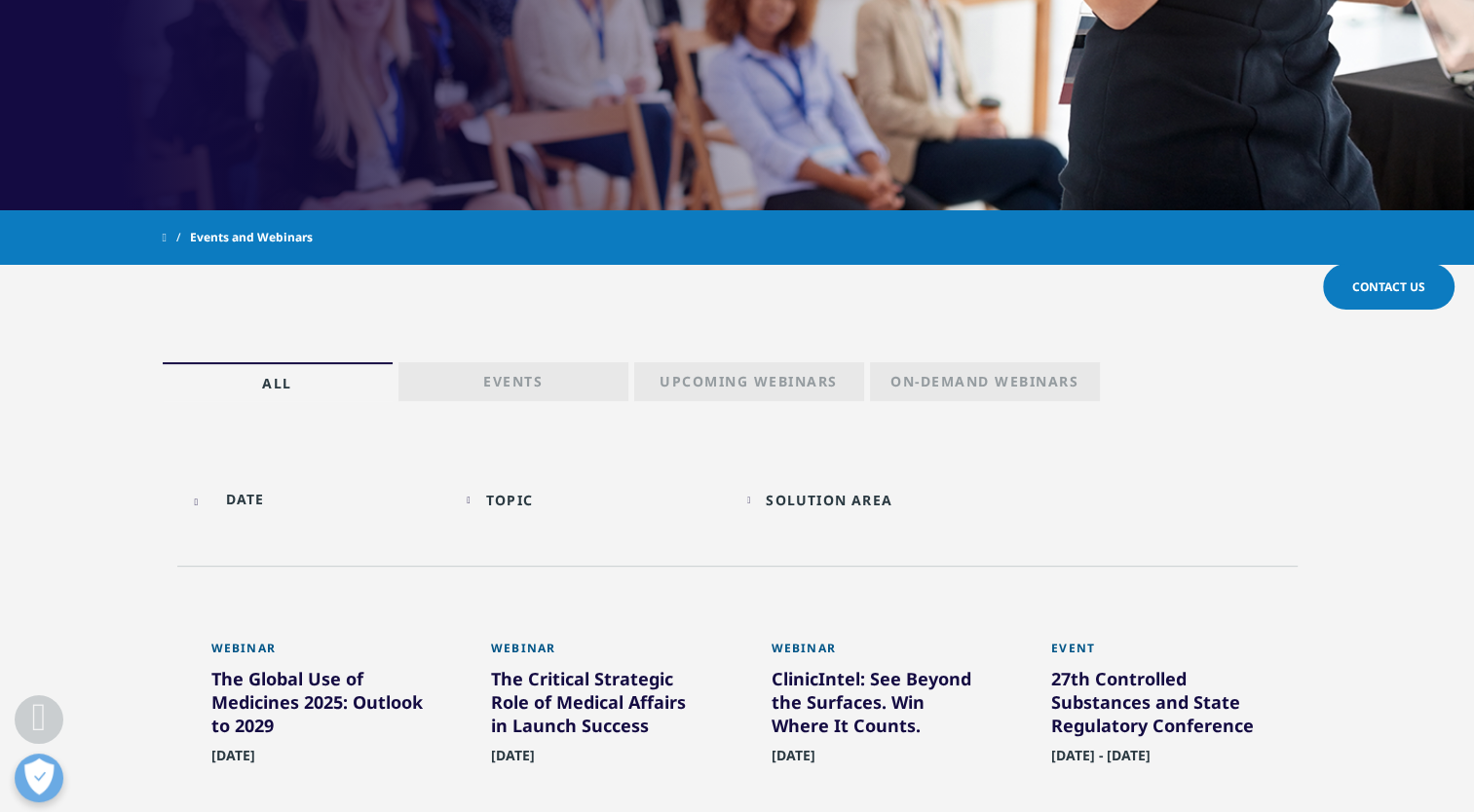
click at [775, 376] on p "Upcoming Webinars" at bounding box center [748, 386] width 178 height 27
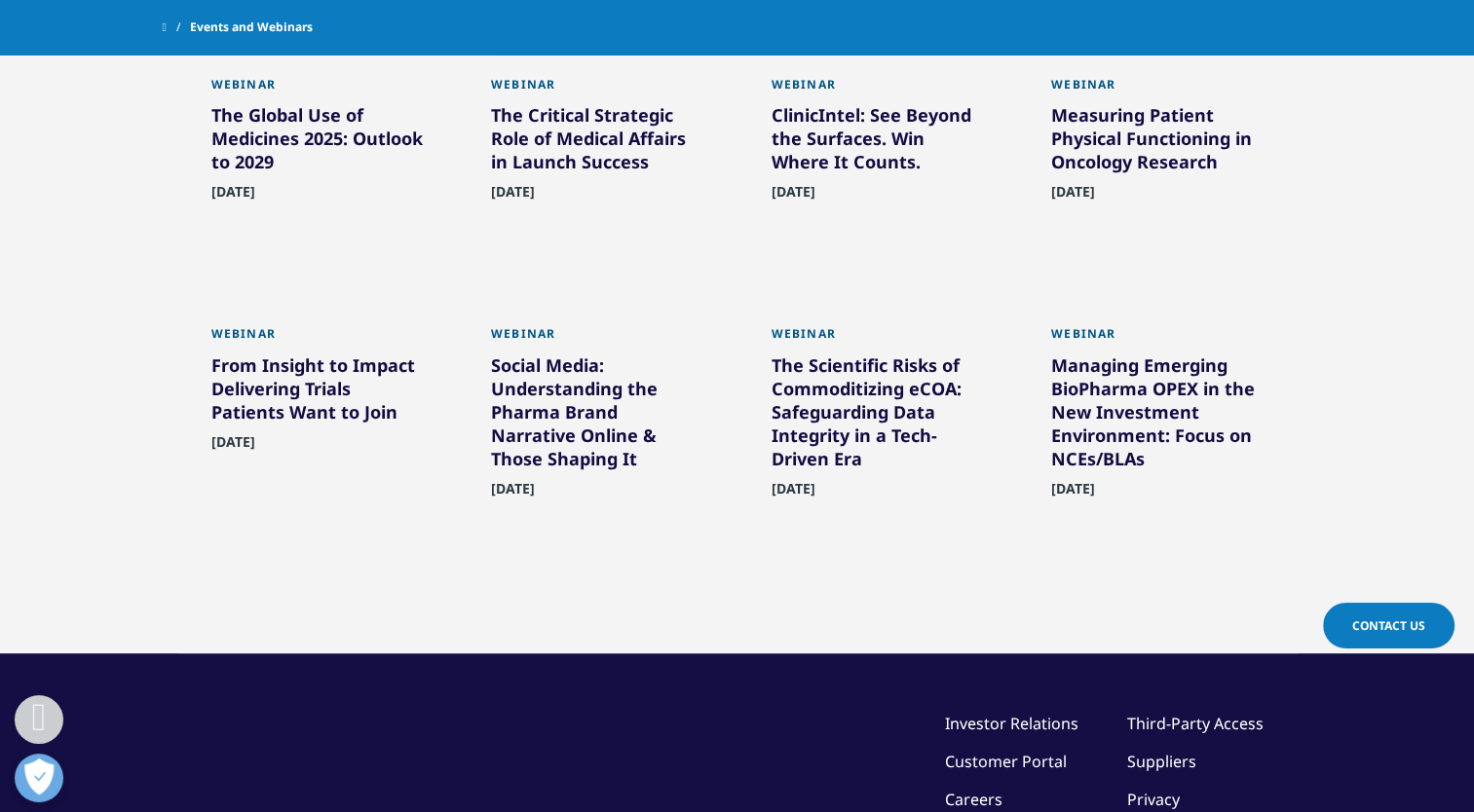
scroll to position [1177, 0]
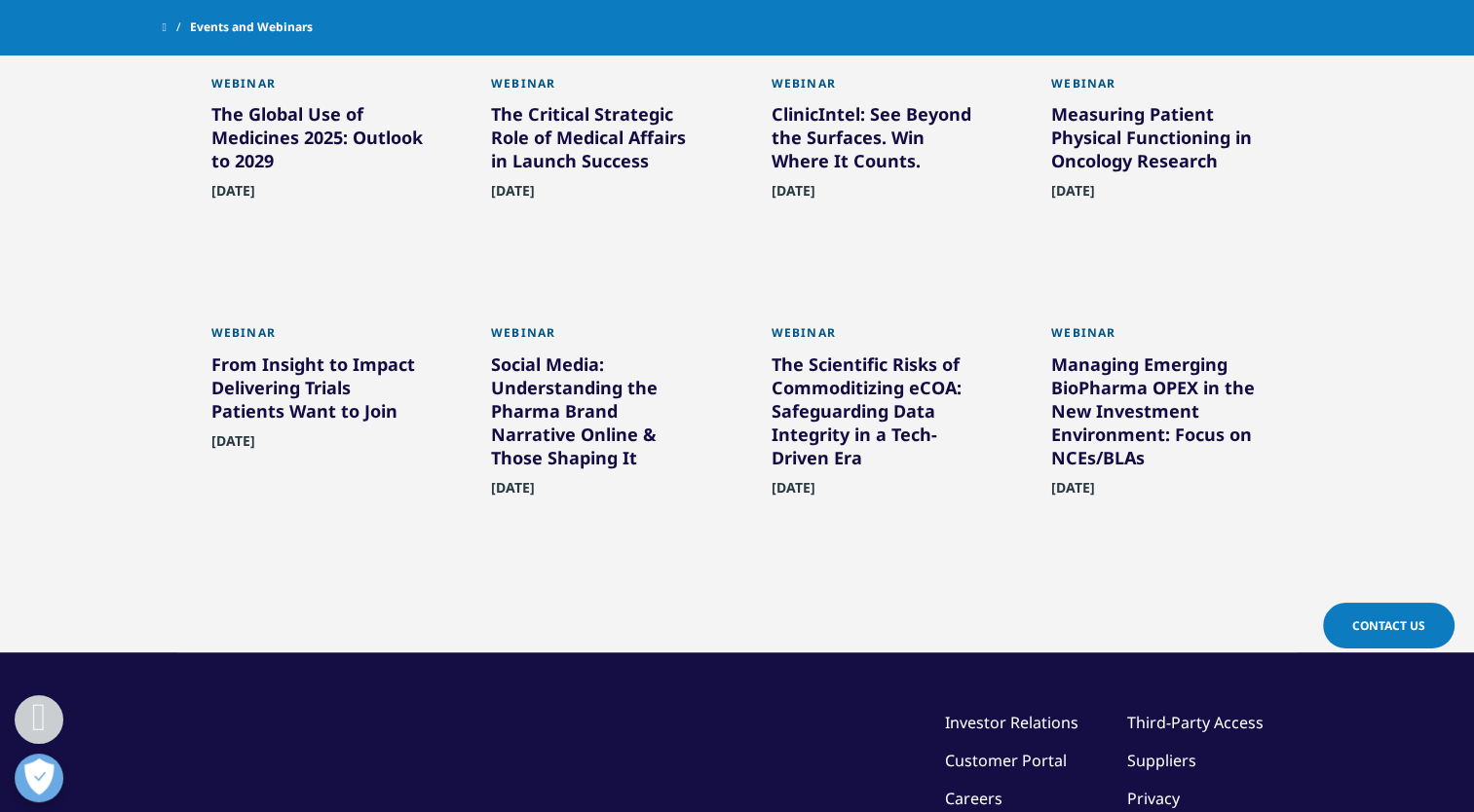
click at [838, 388] on div "The Scientific Risks of Commoditizing eCOA: Safeguarding Data Integrity in a Te…" at bounding box center [877, 414] width 212 height 125
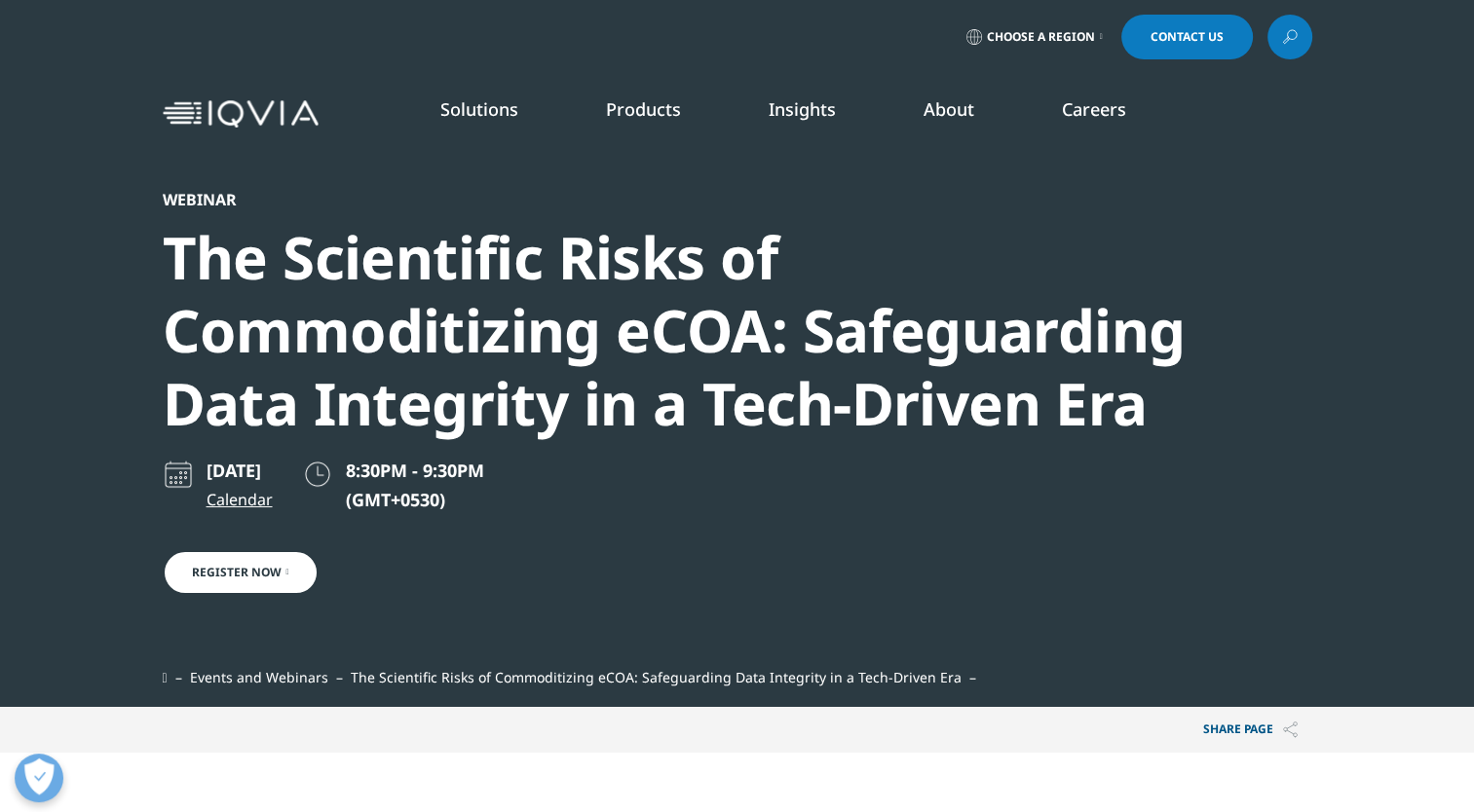
scroll to position [502, 1150]
click at [497, 325] on div "The Scientific Risks of Commoditizing eCOA: Safeguarding Data Integrity in a Te…" at bounding box center [685, 331] width 1044 height 219
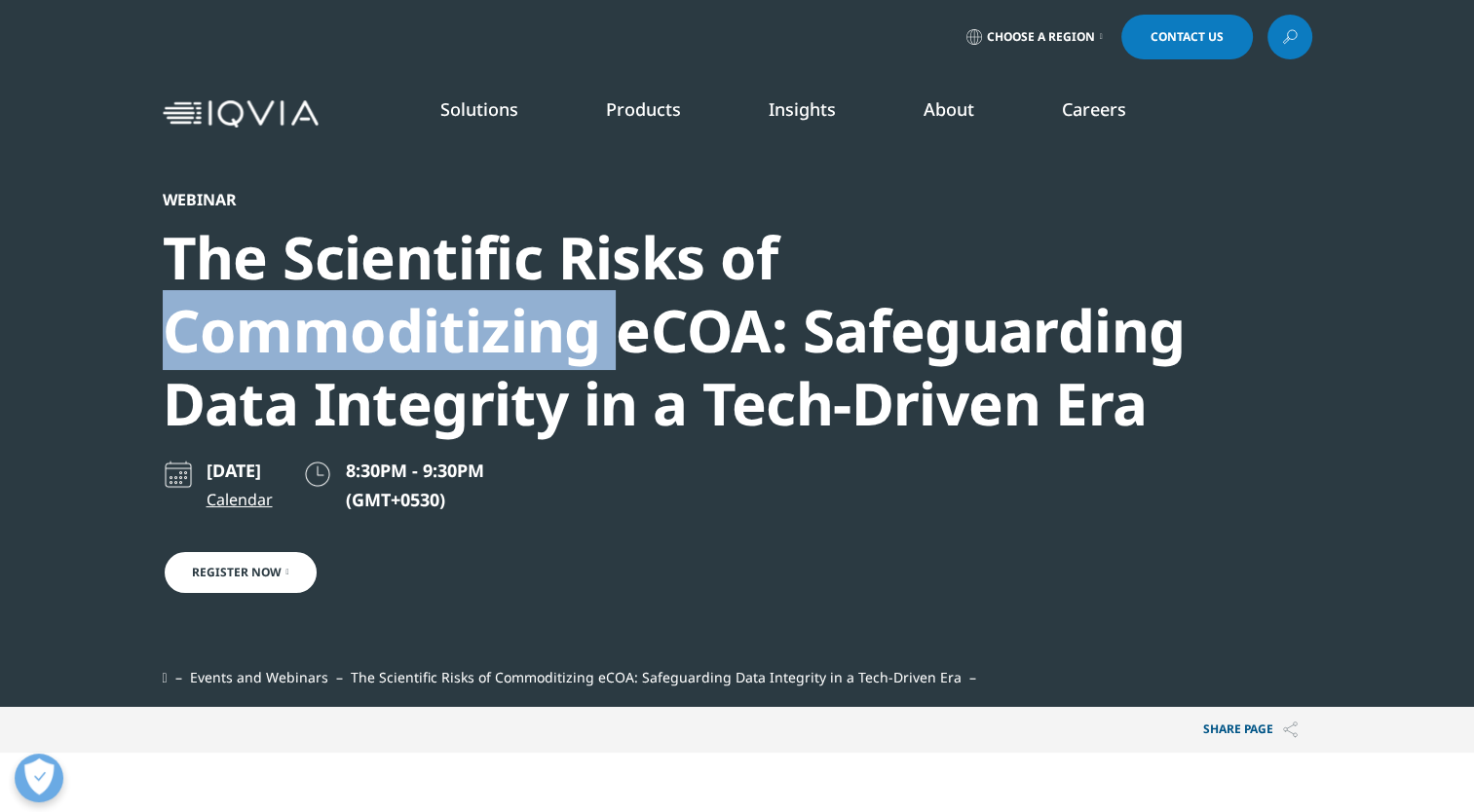
click at [497, 325] on div "The Scientific Risks of Commoditizing eCOA: Safeguarding Data Integrity in a Te…" at bounding box center [685, 331] width 1044 height 219
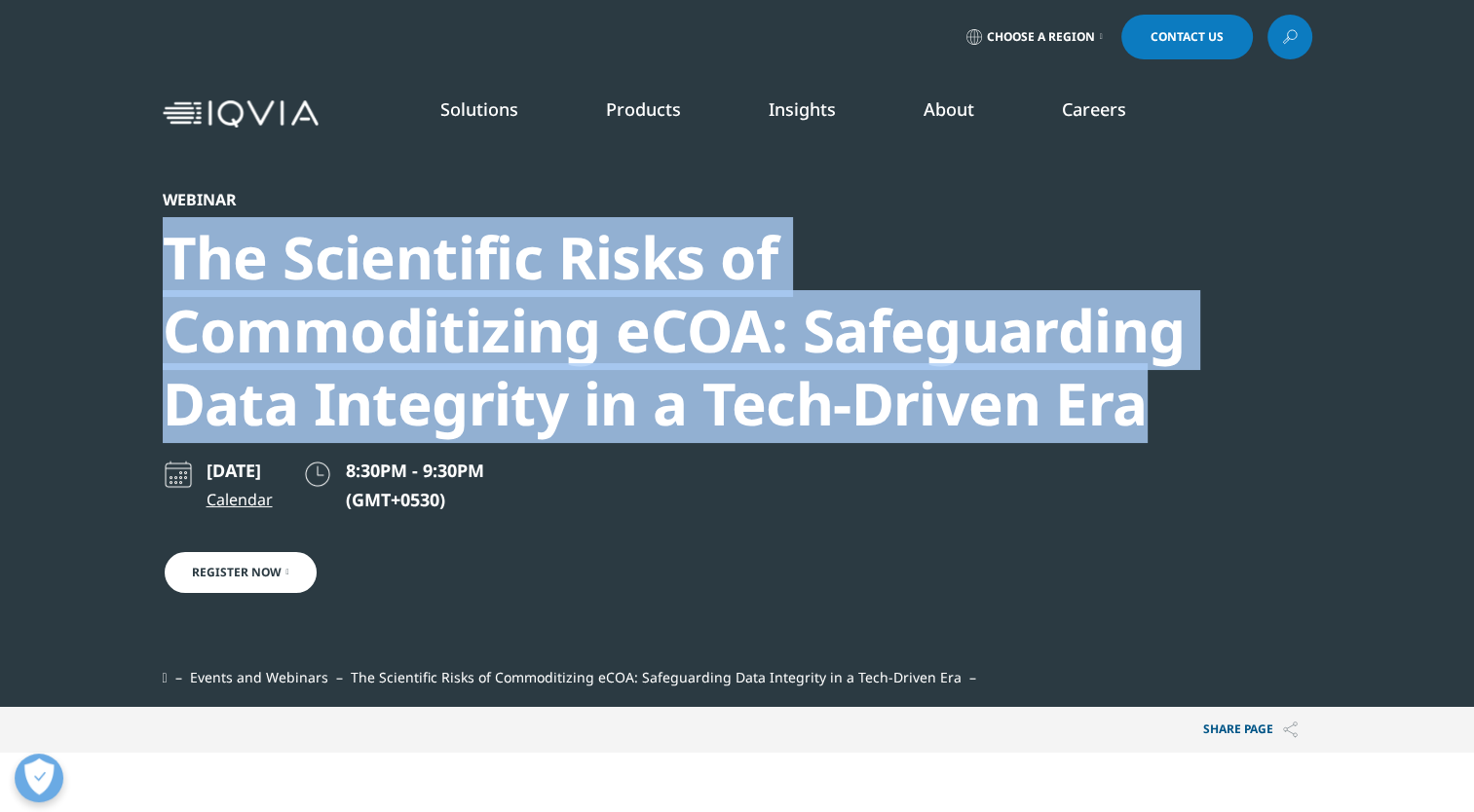
click at [497, 325] on div "The Scientific Risks of Commoditizing eCOA: Safeguarding Data Integrity in a Te…" at bounding box center [685, 331] width 1044 height 219
copy div "The Scientific Risks of Commoditizing eCOA: Safeguarding Data Integrity in a Te…"
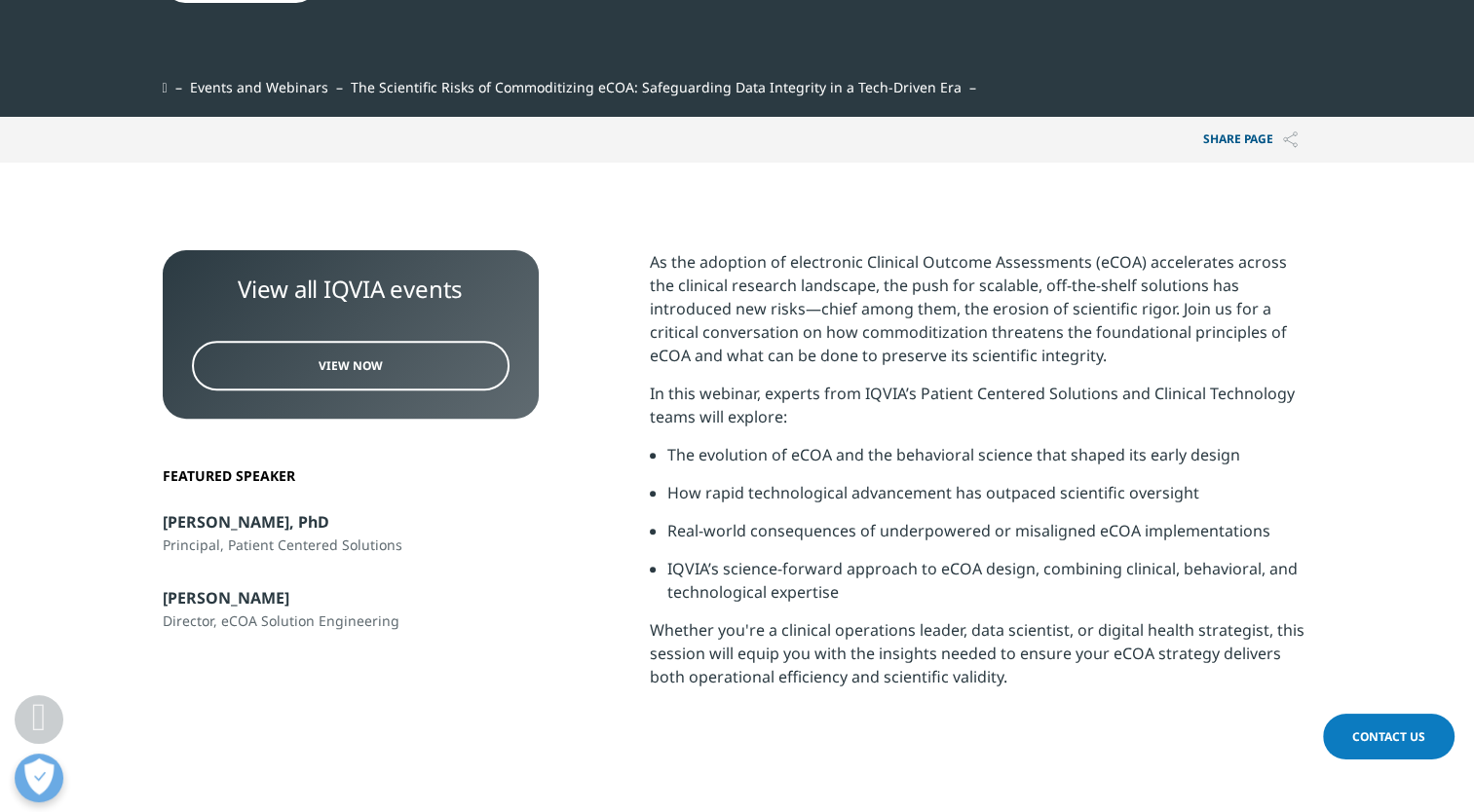
scroll to position [612, 0]
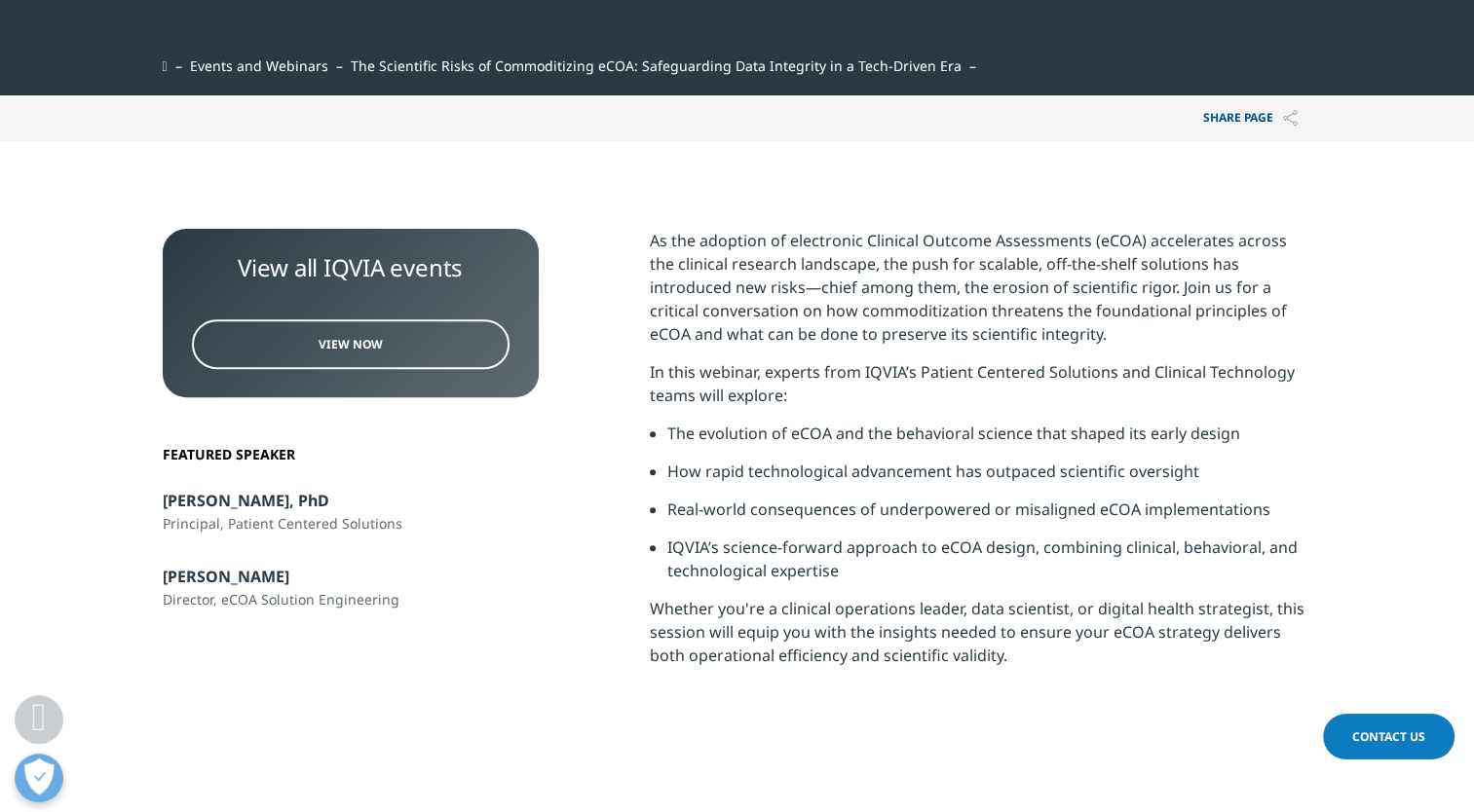
click at [785, 291] on p "As the adoption of electronic Clinical Outcome Assessments (eCOA) accelerates a…" at bounding box center [981, 295] width 663 height 132
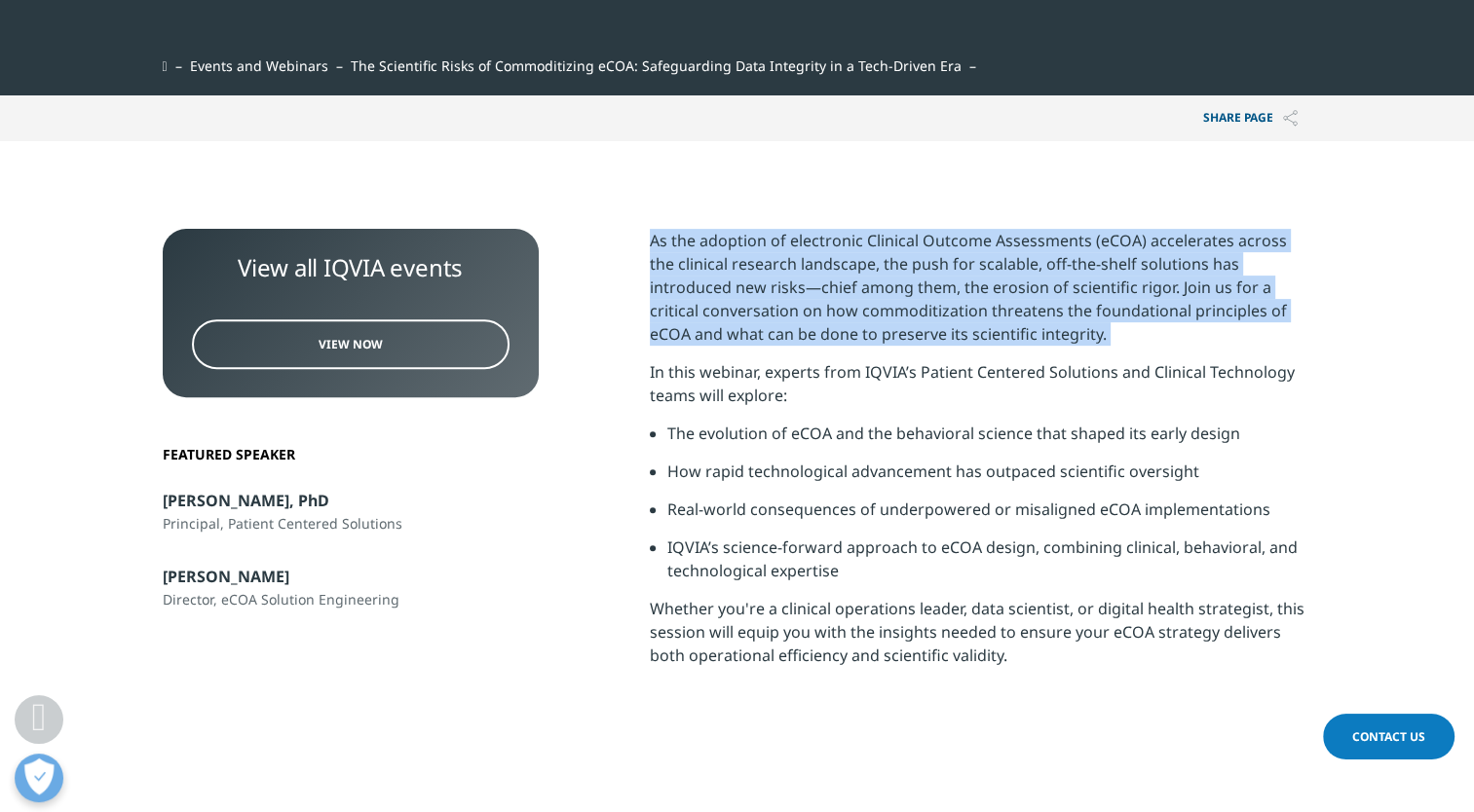
click at [785, 291] on p "As the adoption of electronic Clinical Outcome Assessments (eCOA) accelerates a…" at bounding box center [981, 295] width 663 height 132
copy div "As the adoption of electronic Clinical Outcome Assessments (eCOA) accelerates a…"
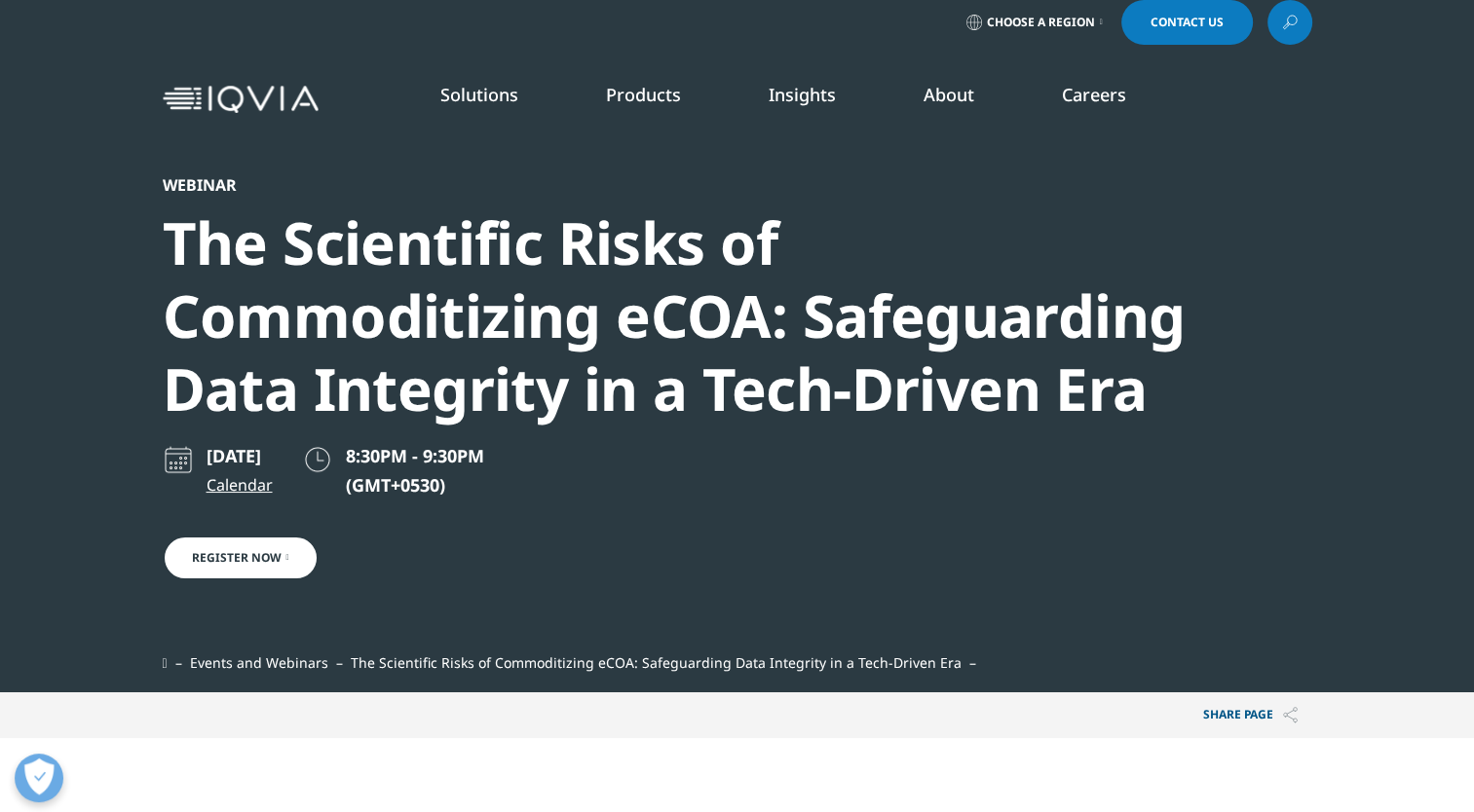
scroll to position [0, 0]
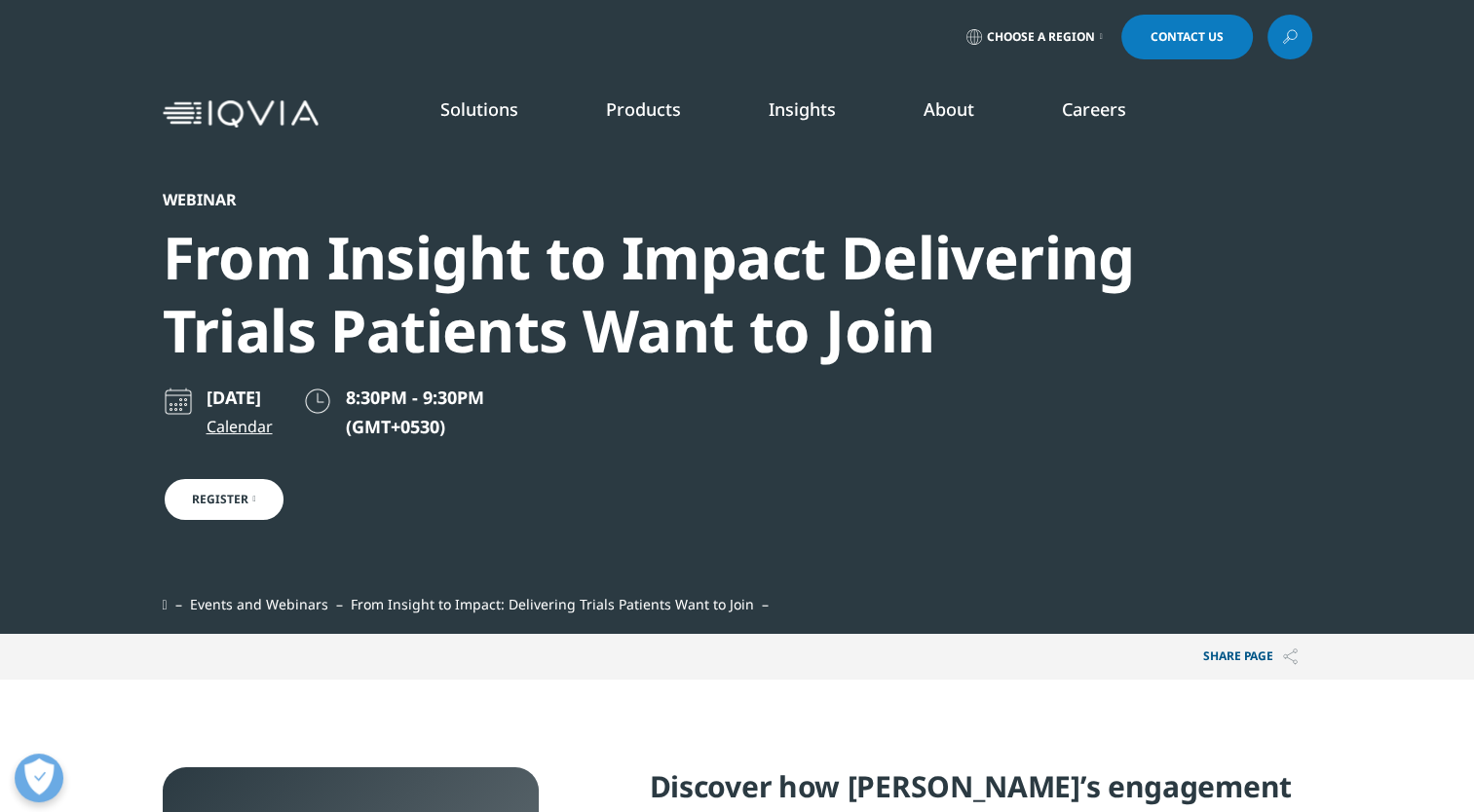
scroll to position [1530, 1150]
